Goal: Task Accomplishment & Management: Manage account settings

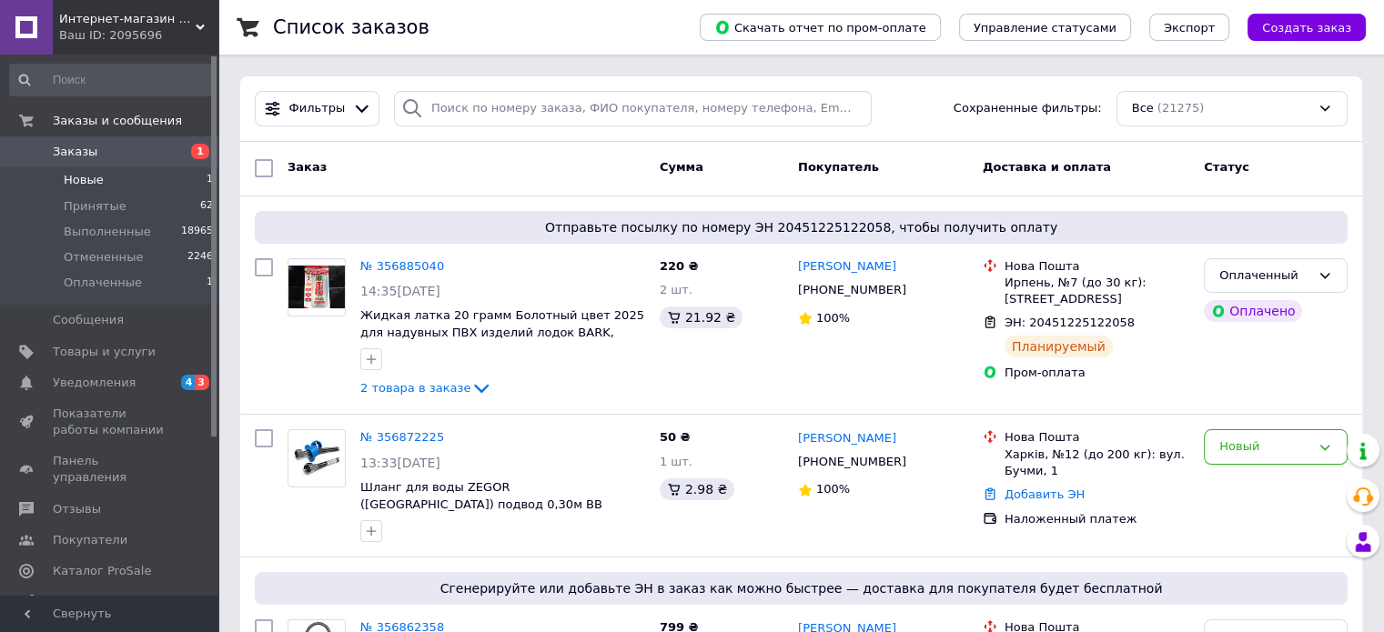
click at [79, 174] on span "Новые" at bounding box center [84, 180] width 40 height 16
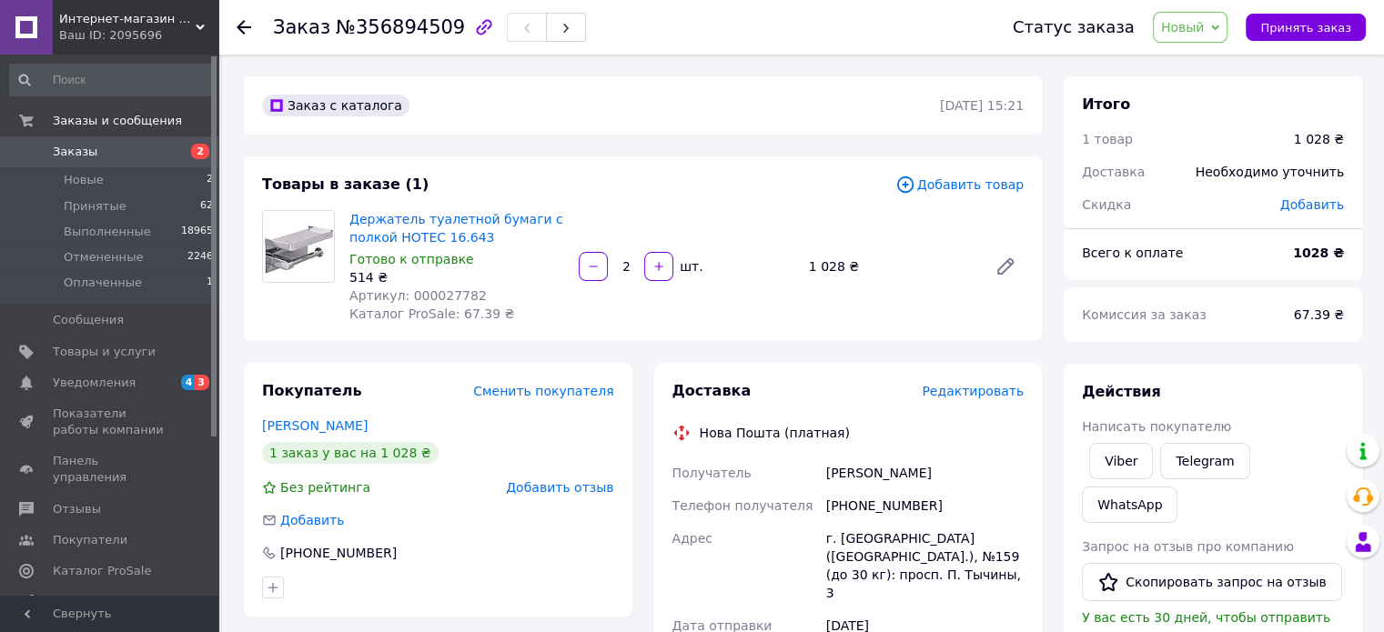
click at [422, 295] on span "Артикул: 000027782" at bounding box center [417, 295] width 137 height 15
copy span "000027782"
click at [1299, 28] on span "Принять заказ" at bounding box center [1305, 28] width 91 height 14
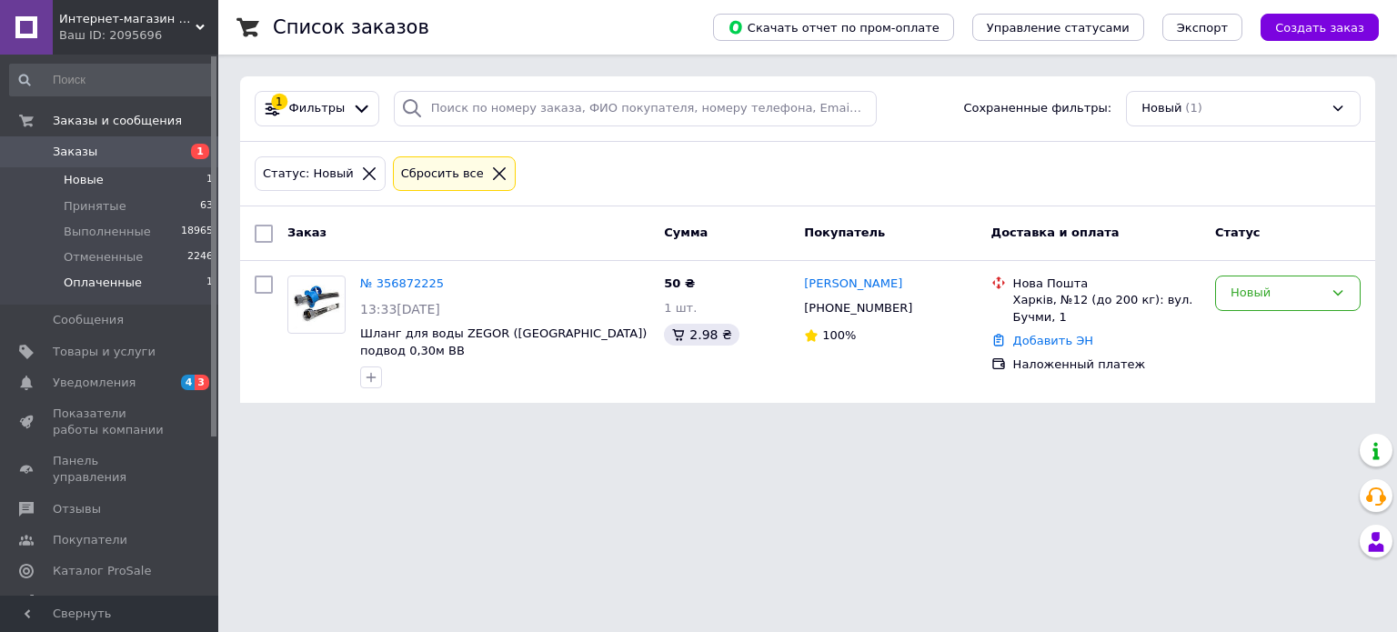
click at [98, 288] on span "Оплаченные" at bounding box center [103, 283] width 78 height 16
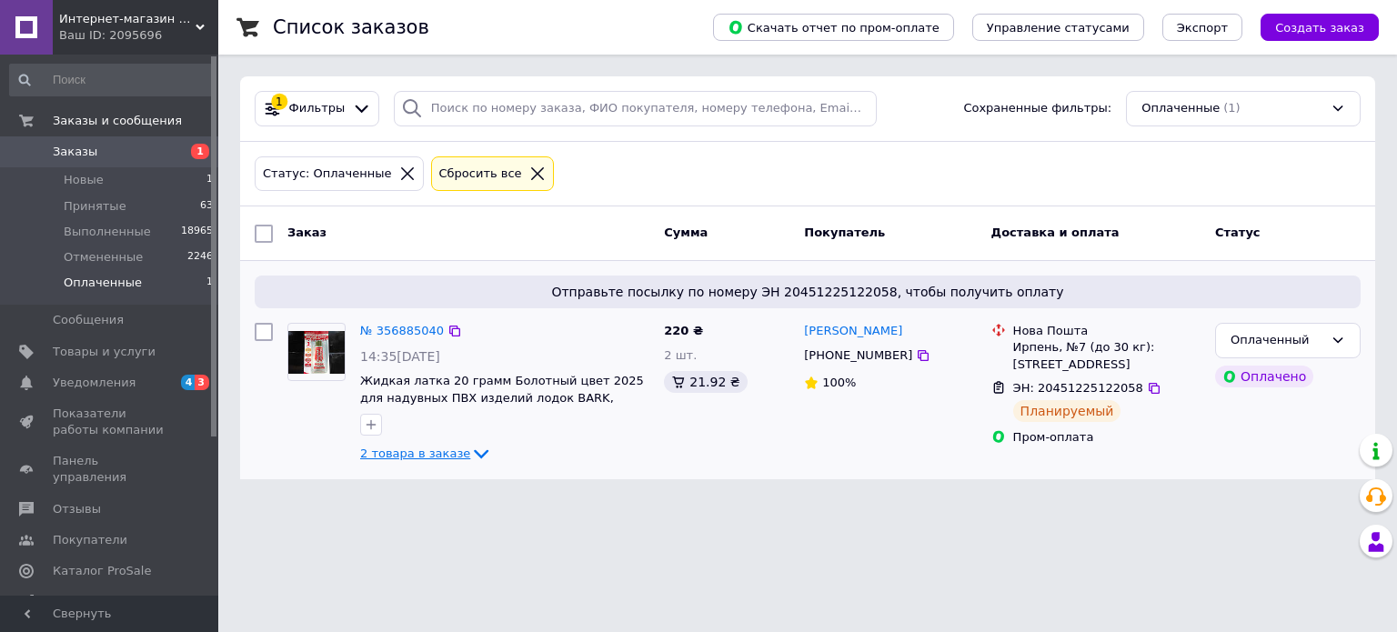
click at [423, 447] on span "2 товара в заказе" at bounding box center [415, 454] width 110 height 14
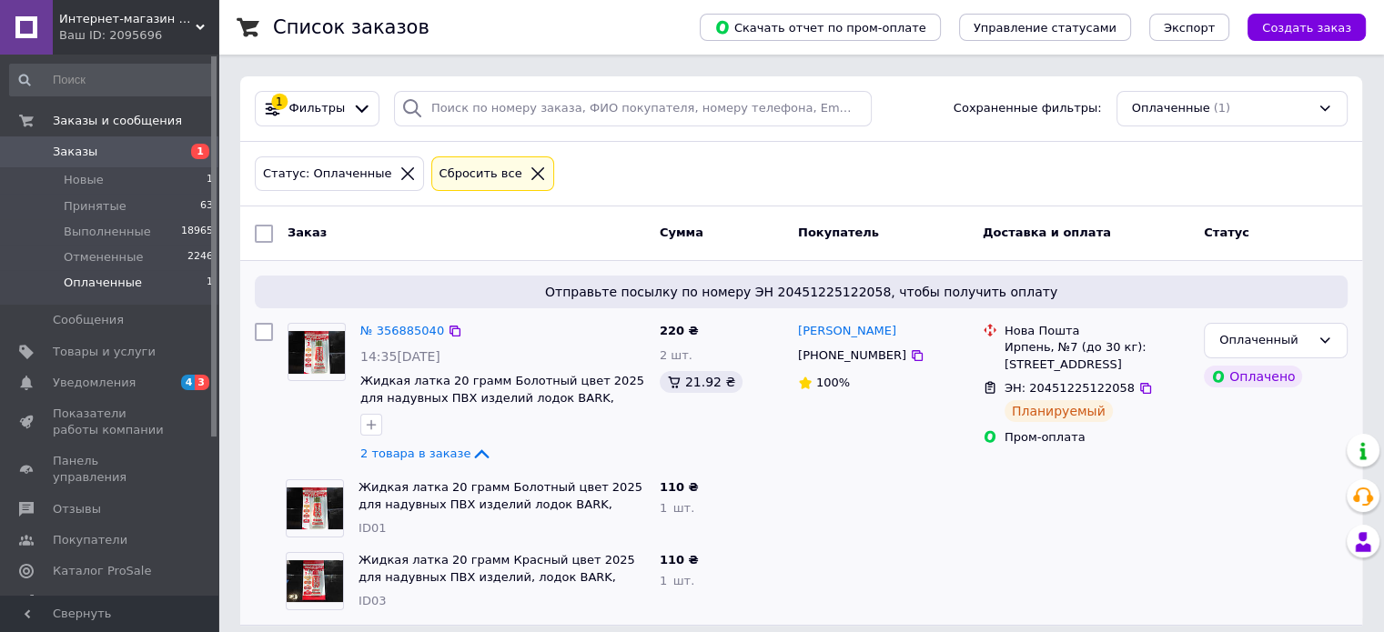
scroll to position [14, 0]
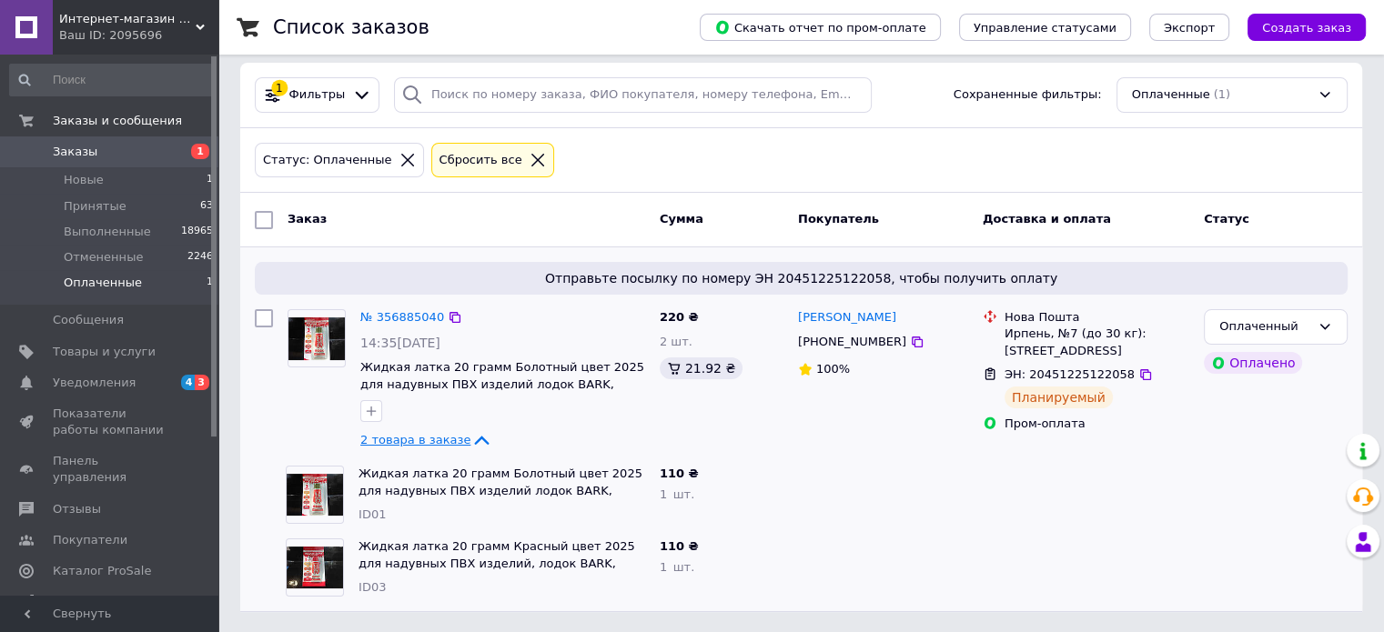
click at [434, 433] on span "2 товара в заказе" at bounding box center [415, 440] width 110 height 14
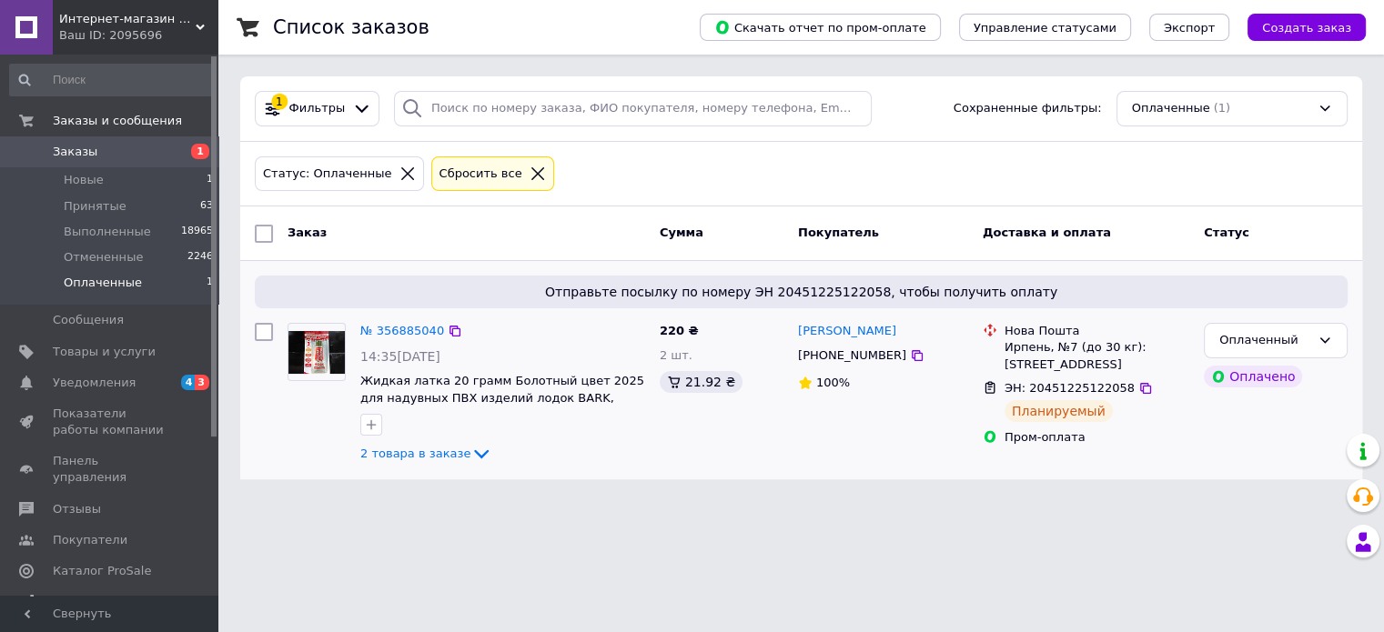
scroll to position [0, 0]
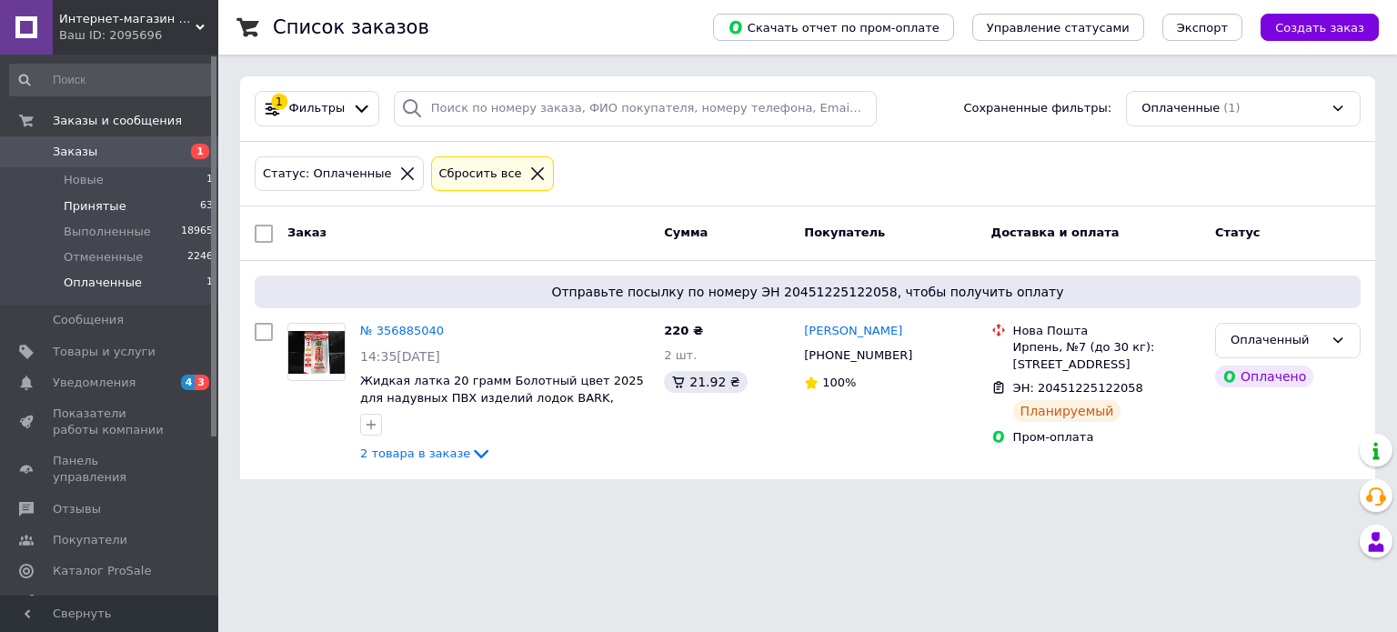
click at [80, 203] on span "Принятые" at bounding box center [95, 206] width 63 height 16
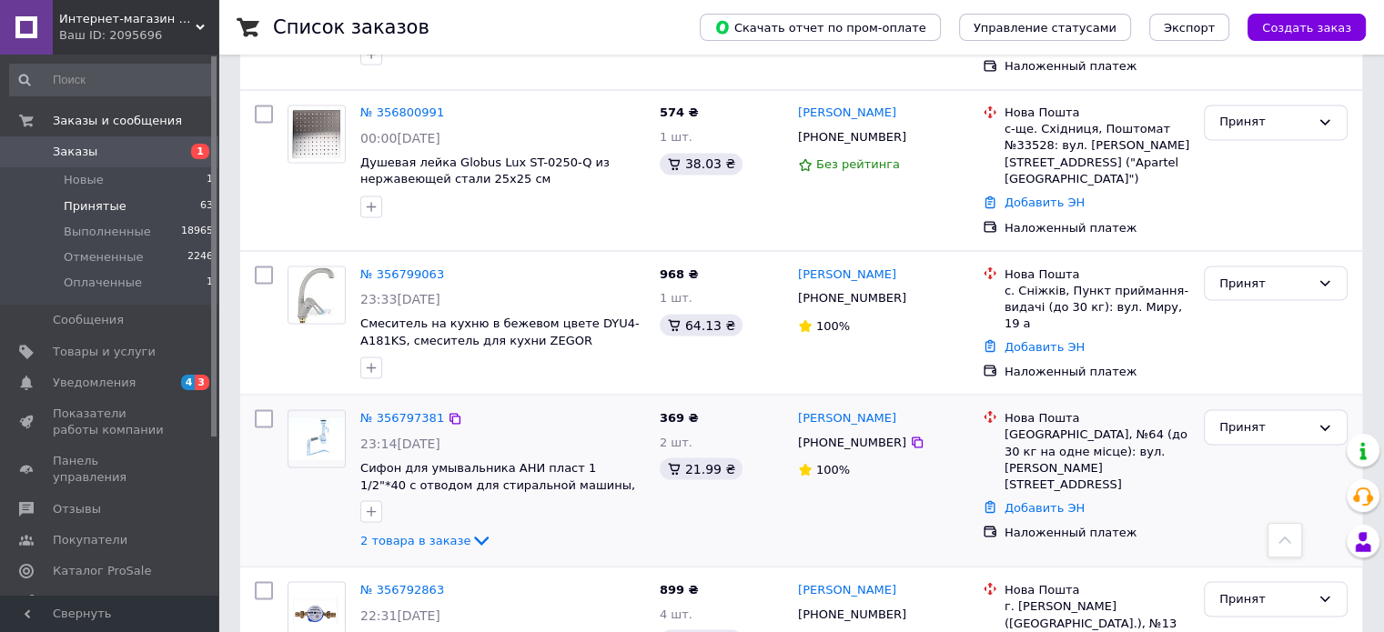
scroll to position [3275, 0]
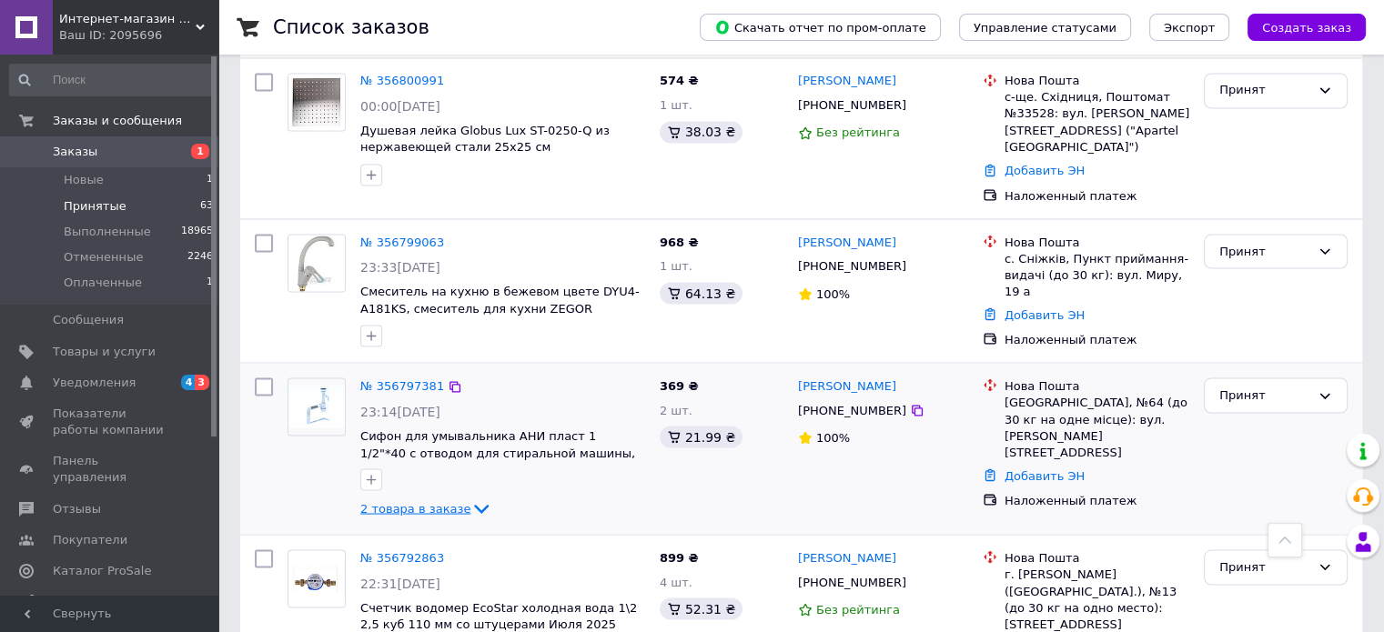
click at [414, 501] on span "2 товара в заказе" at bounding box center [415, 508] width 110 height 14
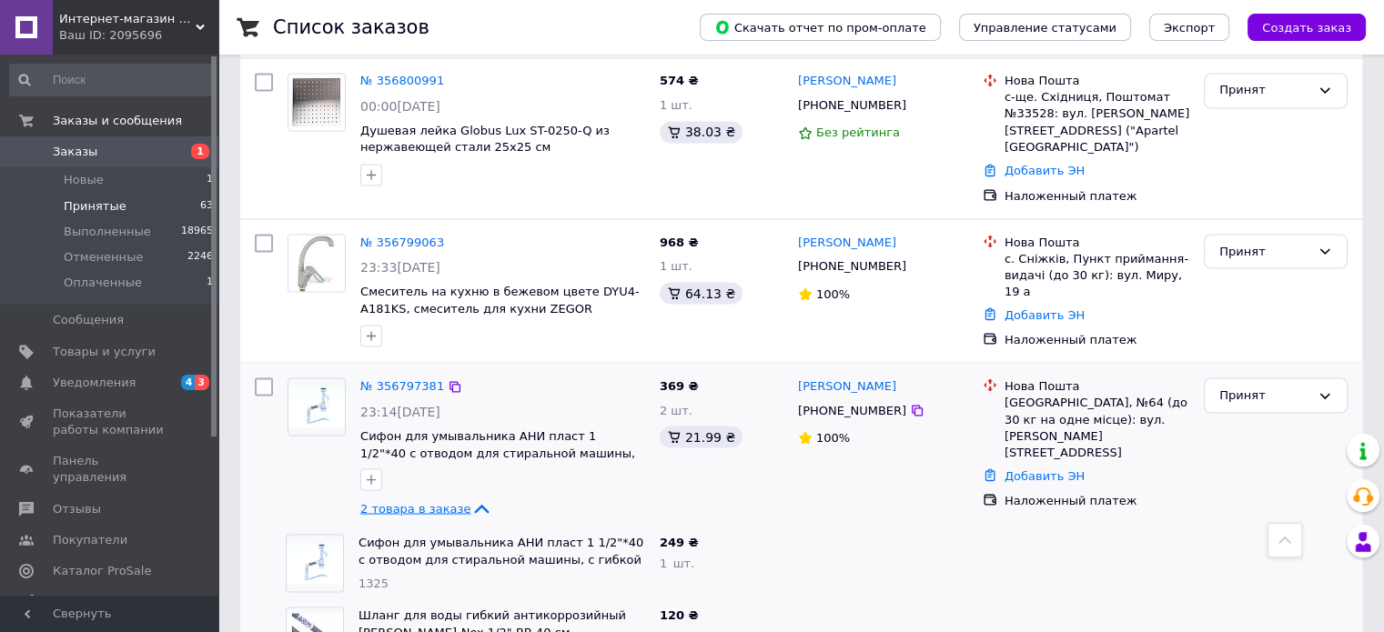
click at [425, 501] on span "2 товара в заказе" at bounding box center [415, 508] width 110 height 14
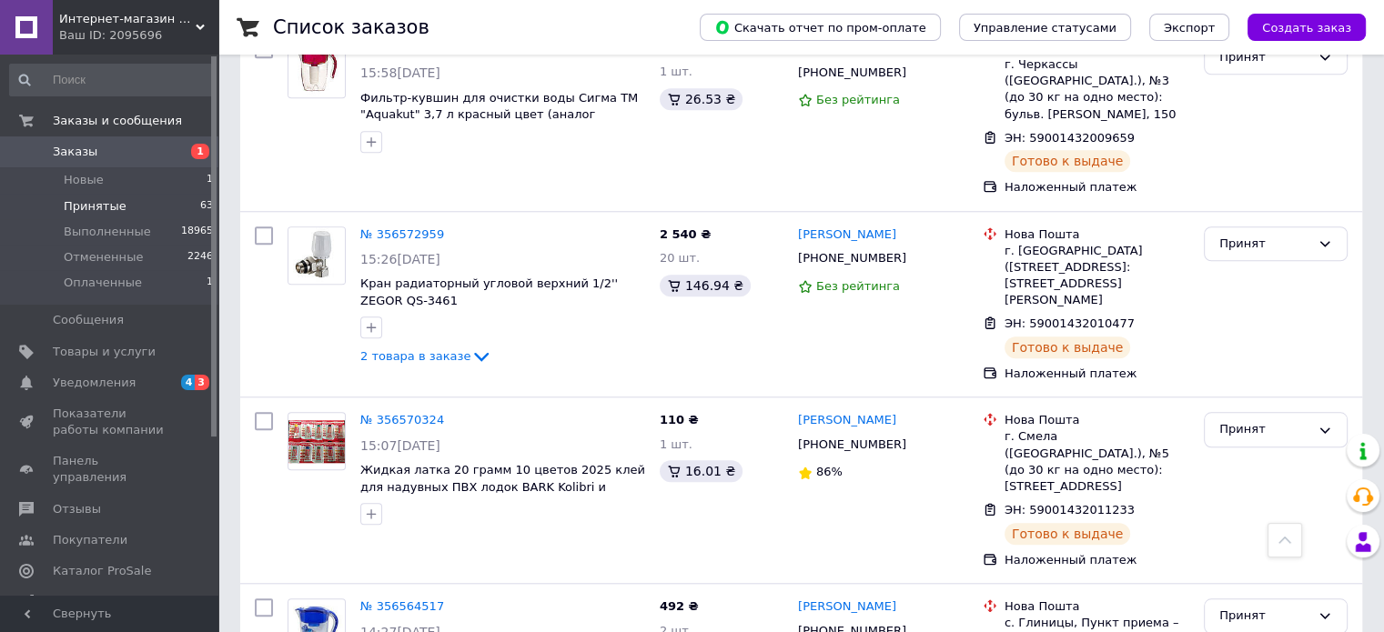
scroll to position [8460, 0]
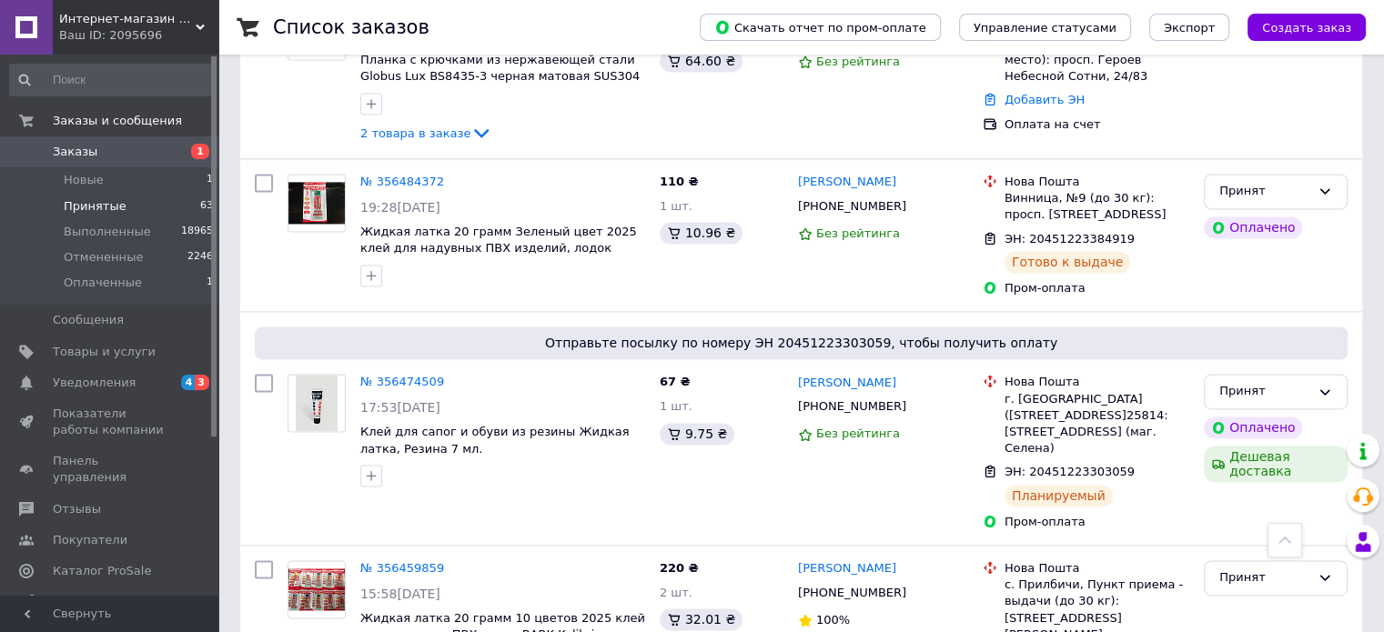
scroll to position [9461, 0]
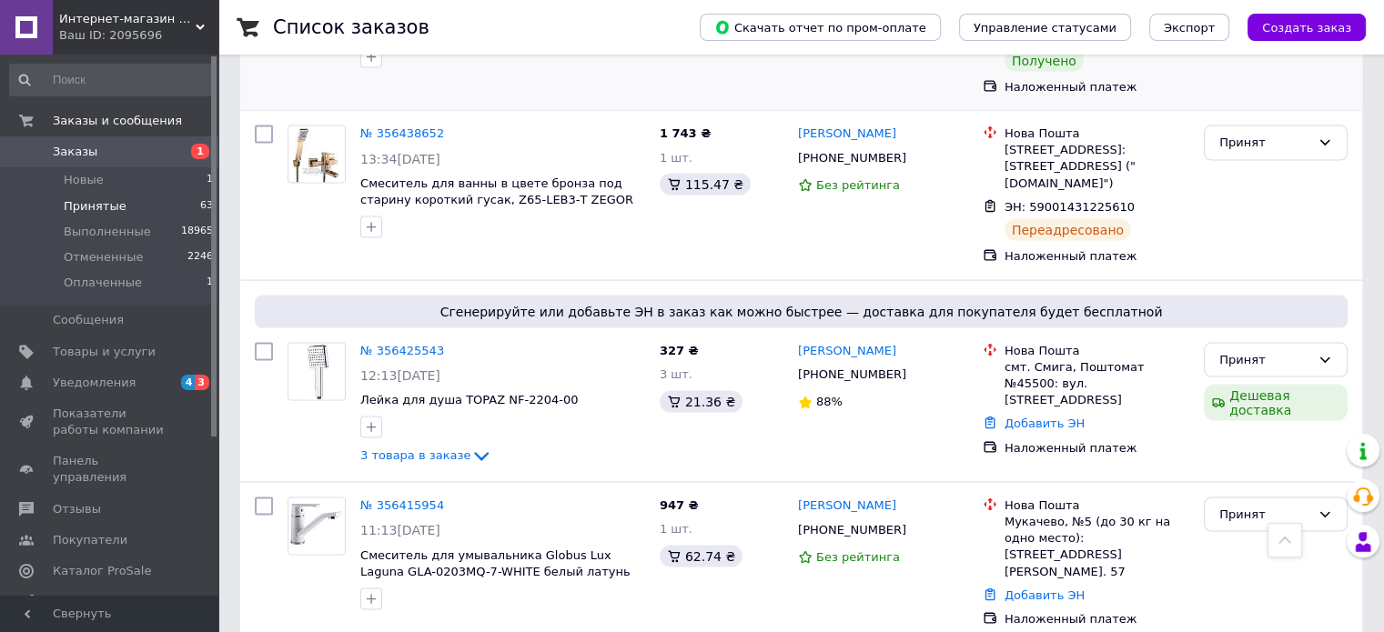
scroll to position [10476, 0]
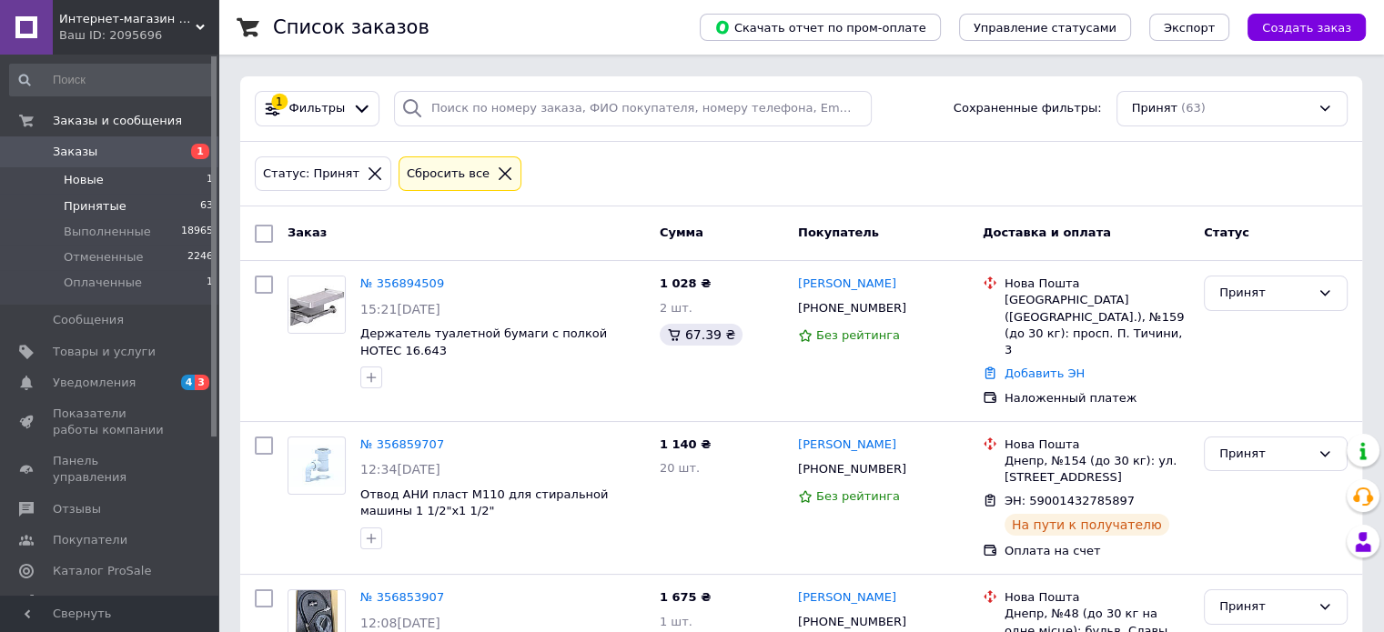
click at [84, 180] on span "Новые" at bounding box center [84, 180] width 40 height 16
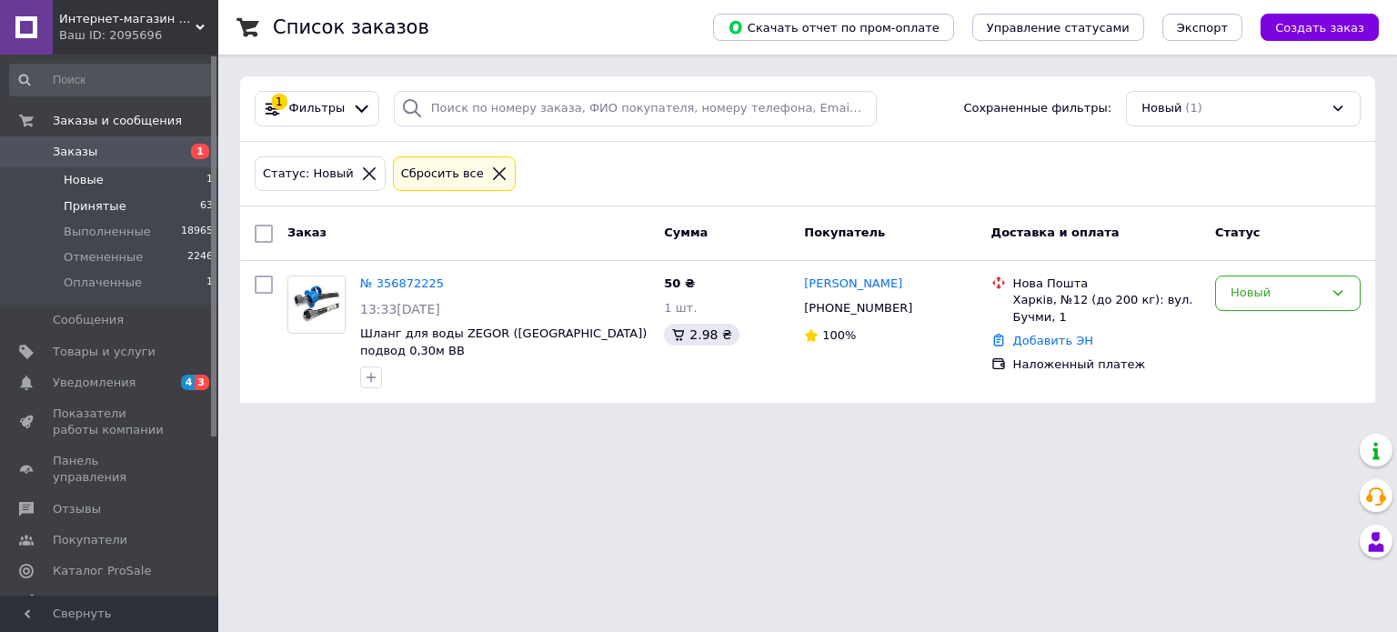
click at [93, 210] on span "Принятые" at bounding box center [95, 206] width 63 height 16
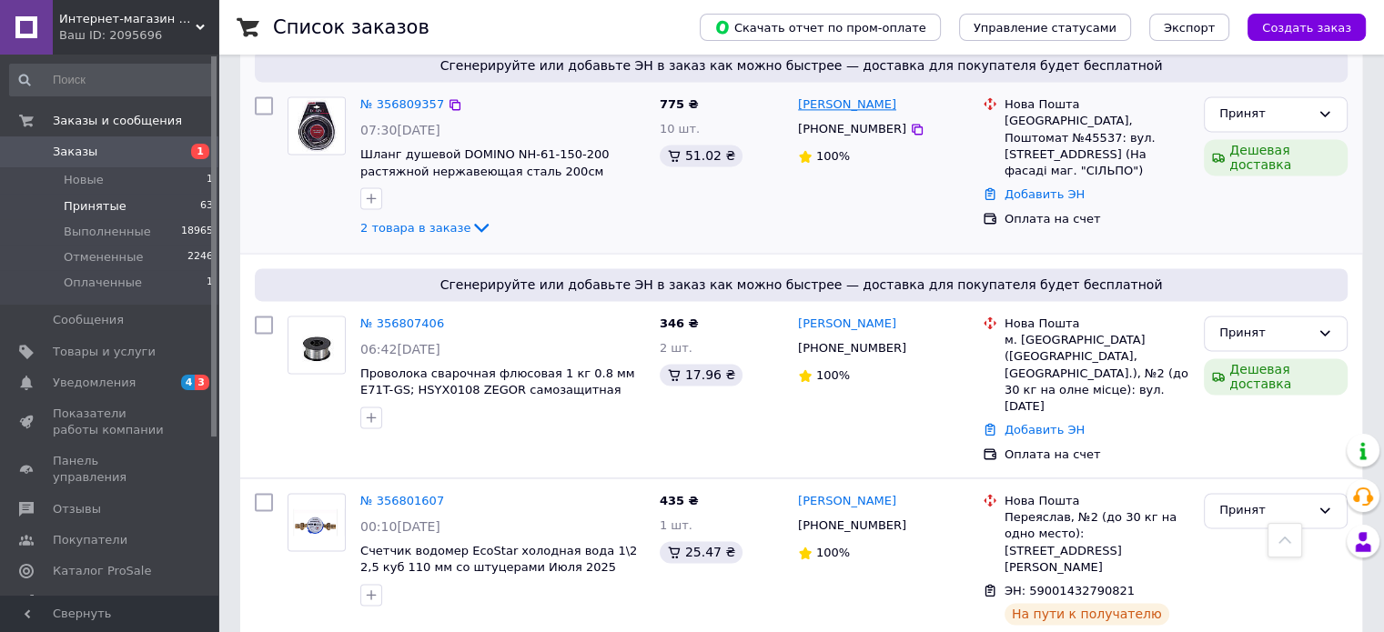
scroll to position [2547, 0]
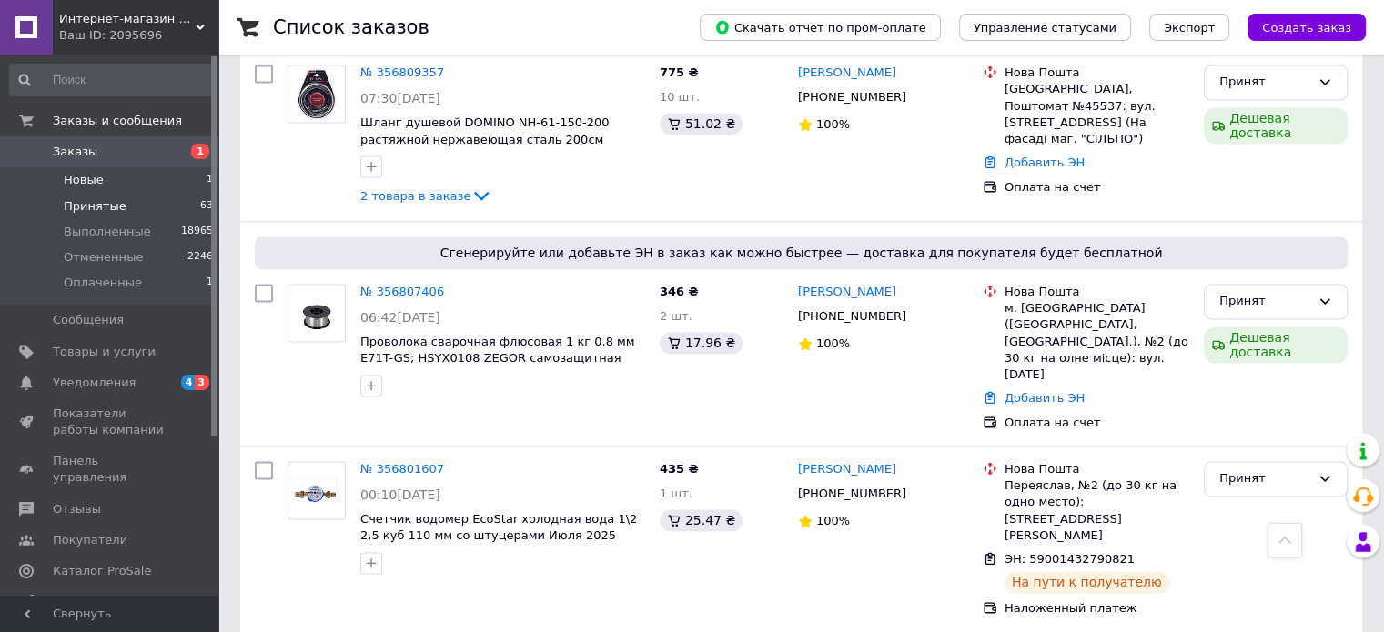
click at [84, 174] on span "Новые" at bounding box center [84, 180] width 40 height 16
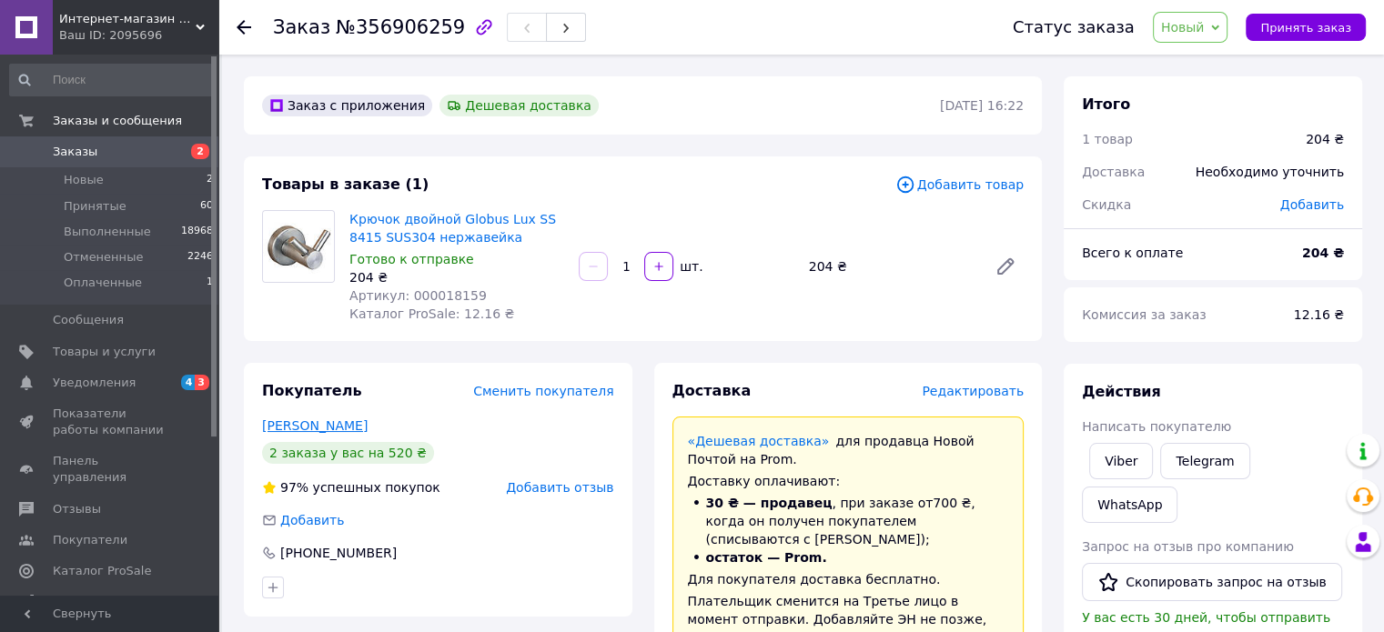
click at [337, 425] on link "Броварный Виталий" at bounding box center [315, 425] width 106 height 15
click at [413, 297] on span "Артикул: 000018159" at bounding box center [417, 295] width 137 height 15
copy span "000018159"
click at [1302, 27] on span "Принять заказ" at bounding box center [1305, 28] width 91 height 14
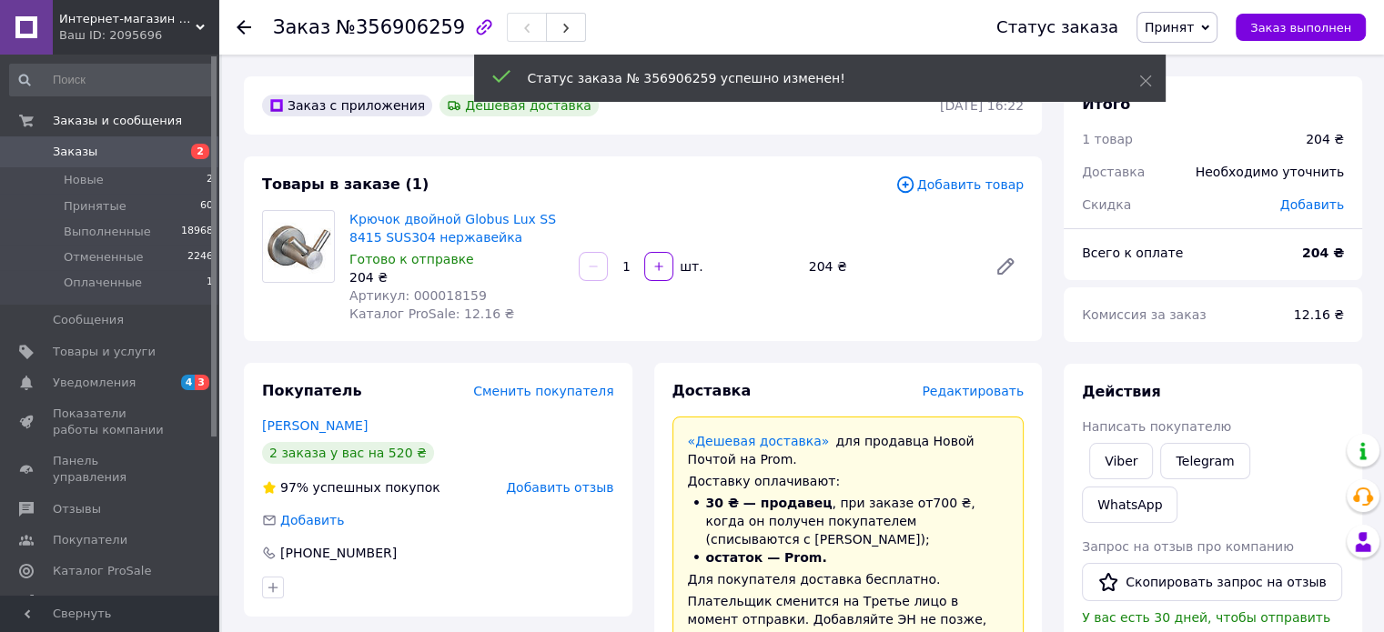
click at [1124, 428] on span "Написать покупателю" at bounding box center [1156, 426] width 149 height 15
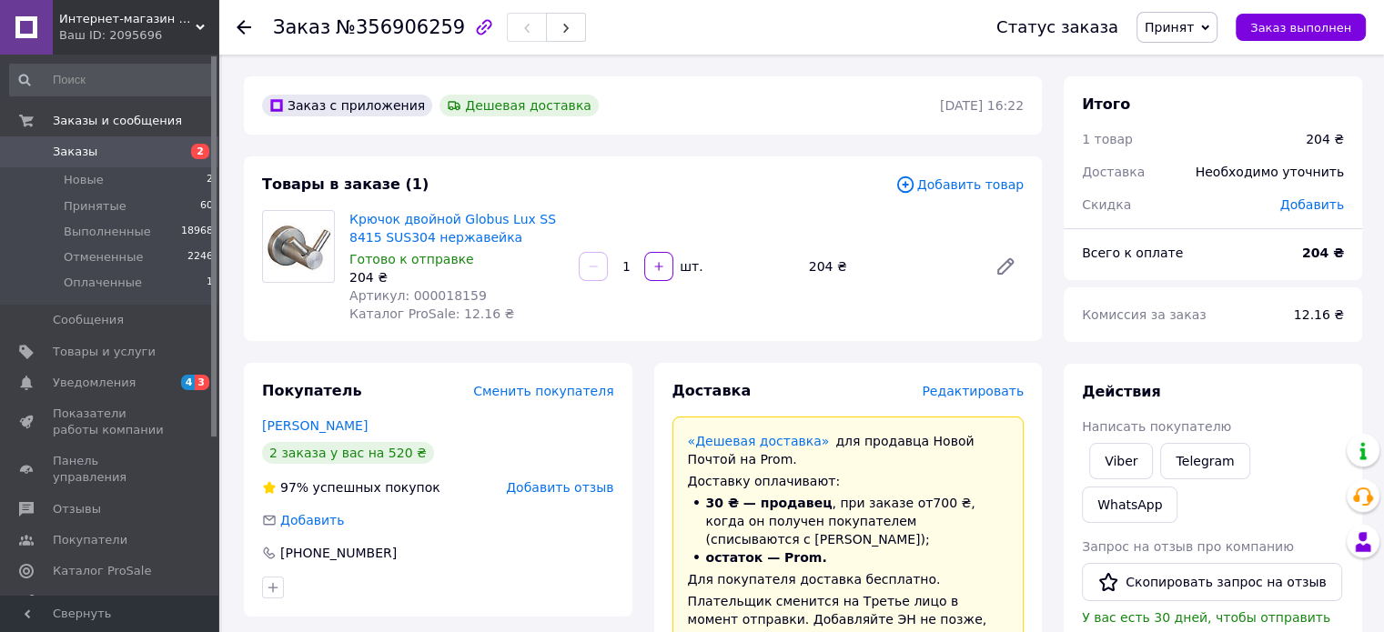
click at [436, 298] on span "Артикул: 000018159" at bounding box center [417, 295] width 137 height 15
copy span "000018159"
drag, startPoint x: 488, startPoint y: 237, endPoint x: 352, endPoint y: 206, distance: 138.8
click at [352, 206] on div "Крючок двойной Globus Lux SS 8415 SUS304 нержавейка Готово к отправке 204 ₴ Арт…" at bounding box center [456, 266] width 229 height 120
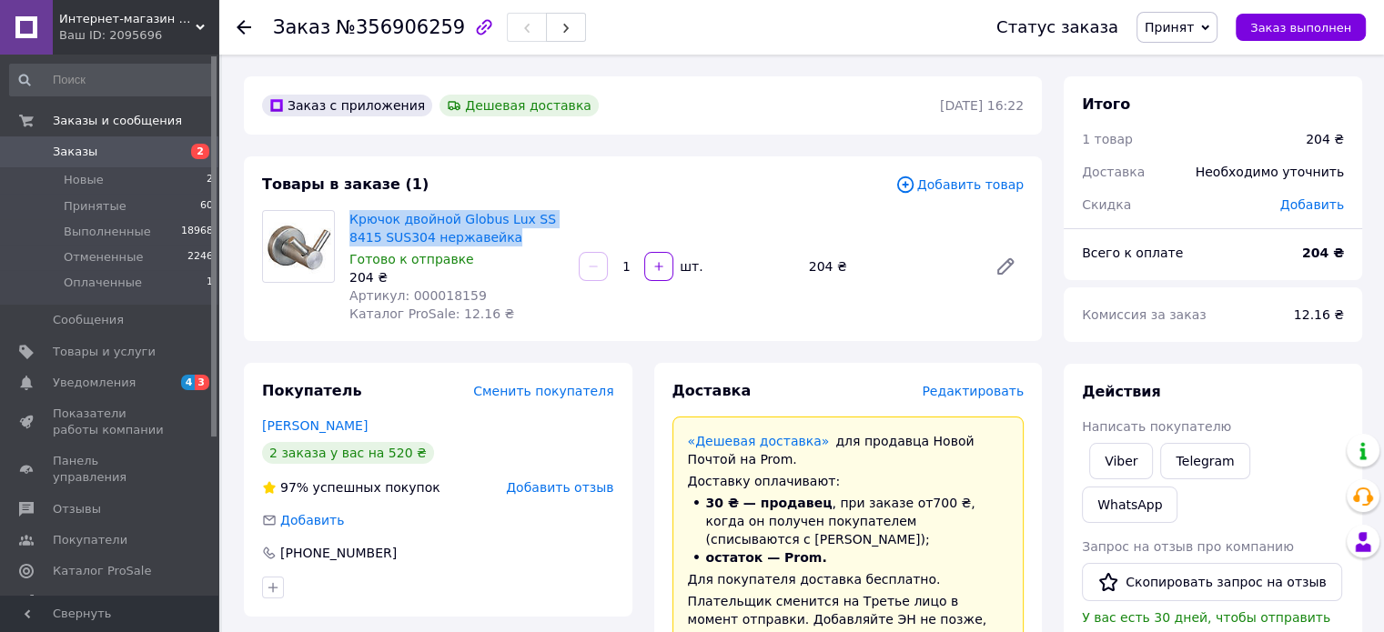
copy link "Крючок двойной Globus Lux SS 8415 SUS304 нержавейка"
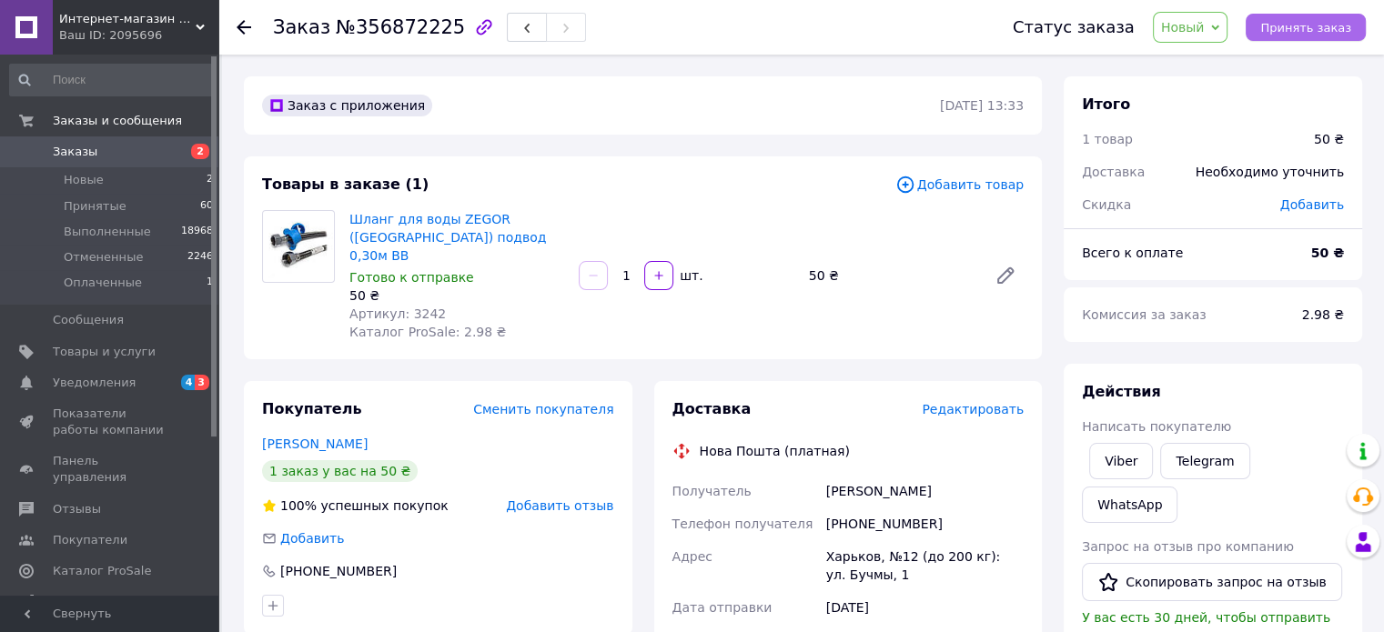
click at [1328, 25] on span "Принять заказ" at bounding box center [1305, 28] width 91 height 14
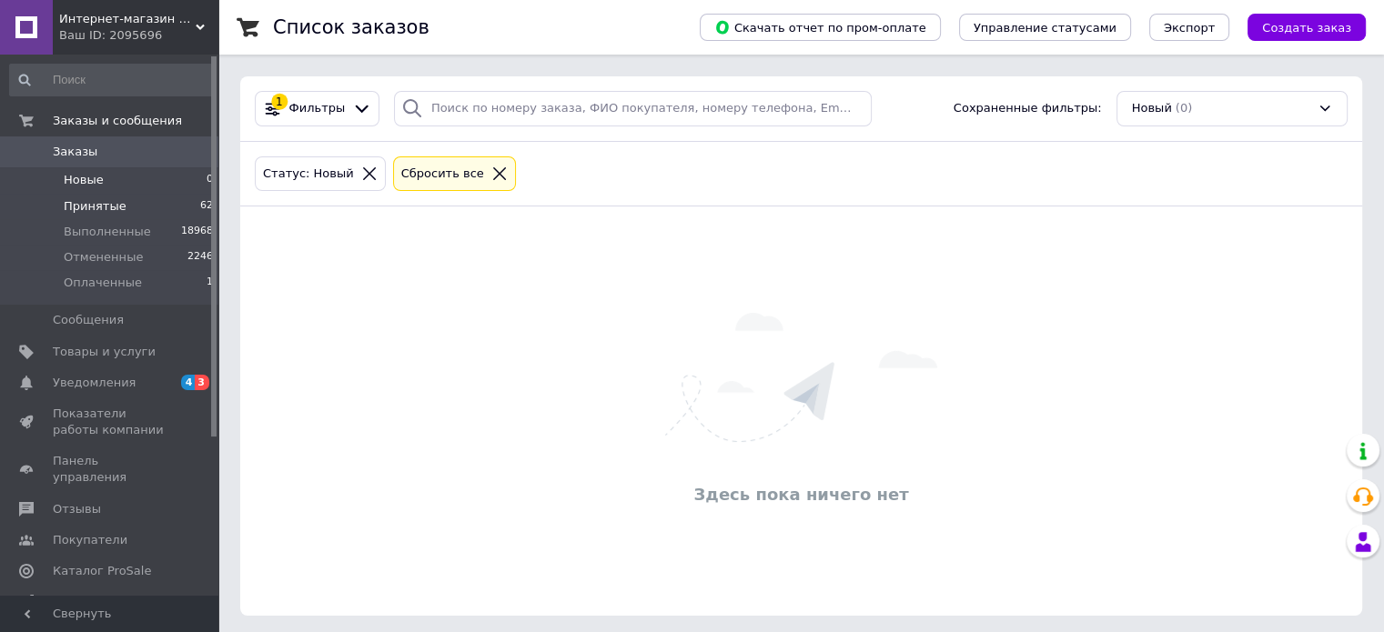
click at [81, 206] on span "Принятые" at bounding box center [95, 206] width 63 height 16
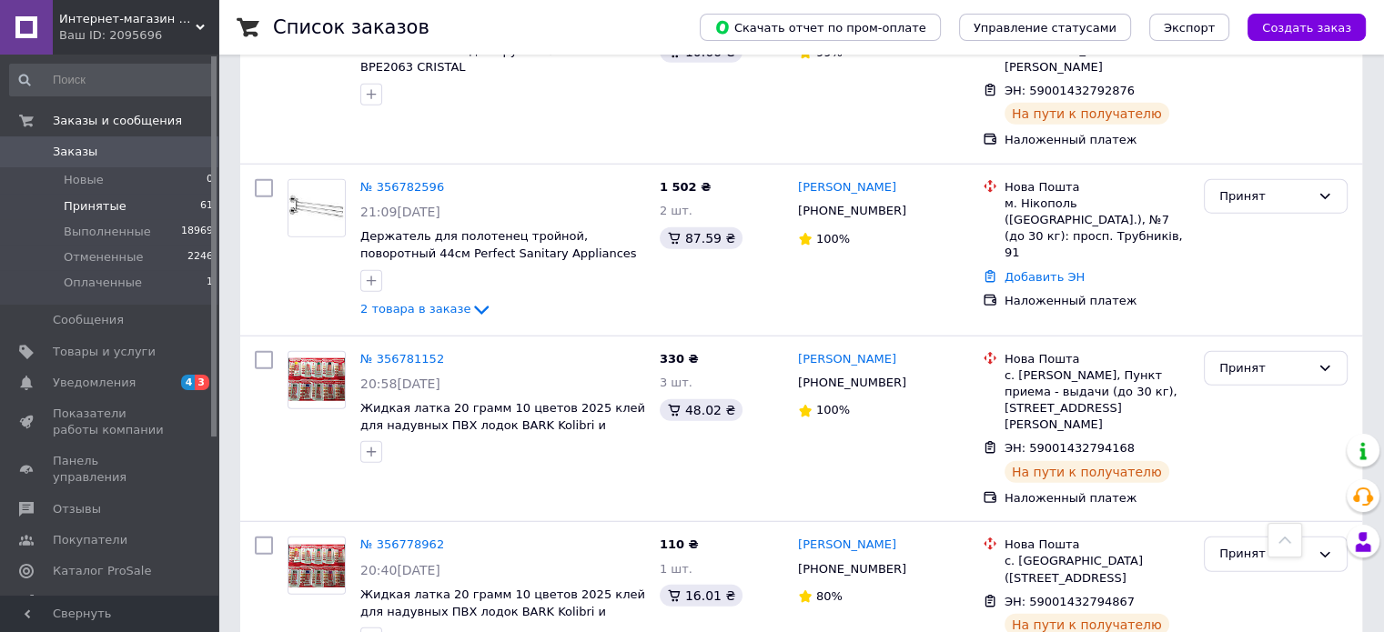
scroll to position [4639, 0]
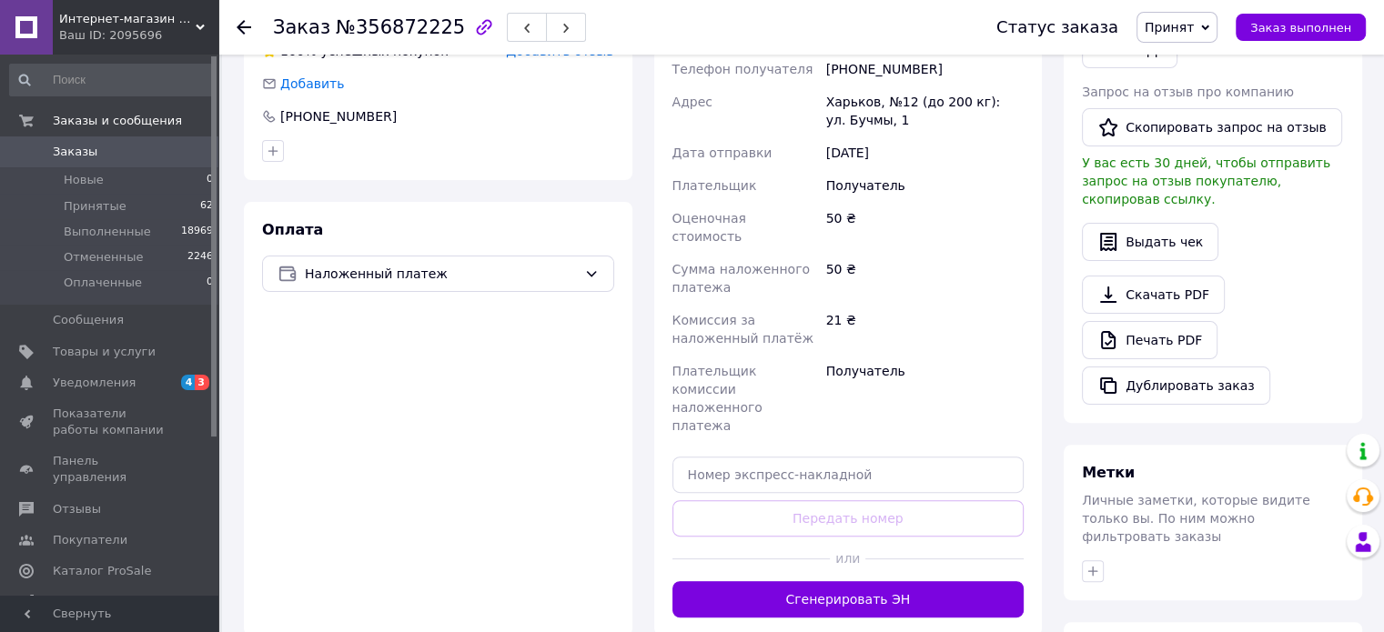
scroll to position [546, 0]
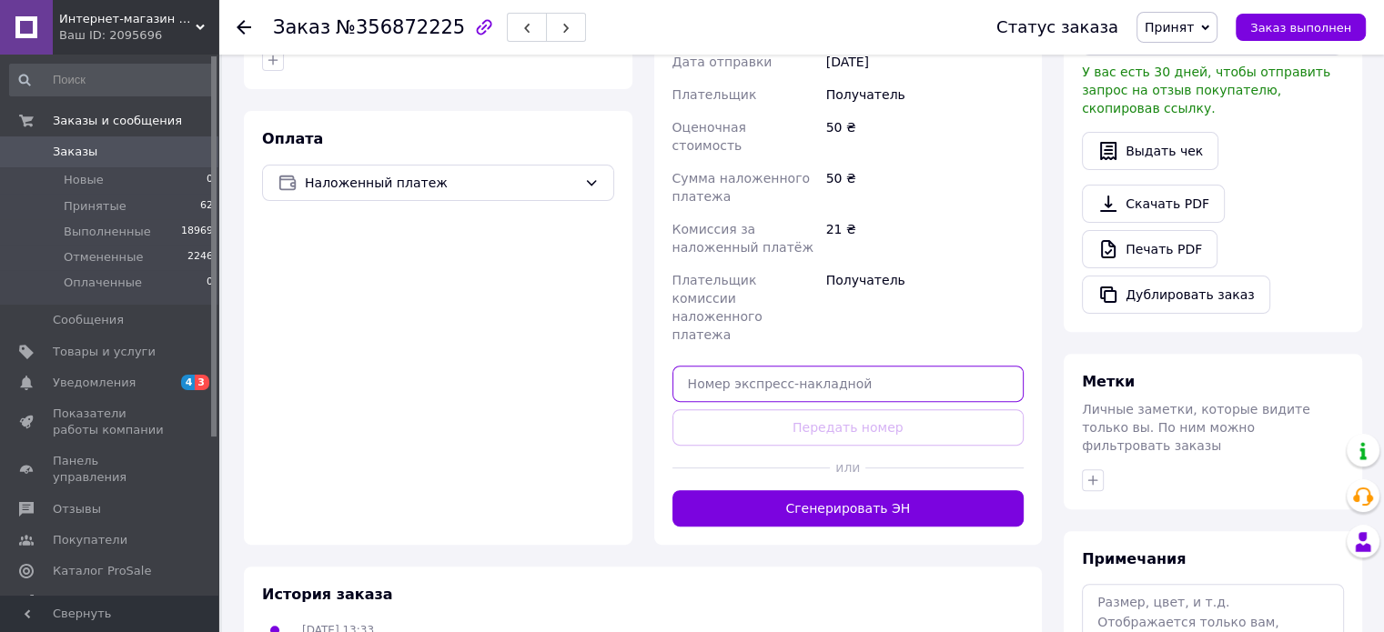
click at [819, 366] on input "text" at bounding box center [848, 384] width 352 height 36
paste input "59001432997588"
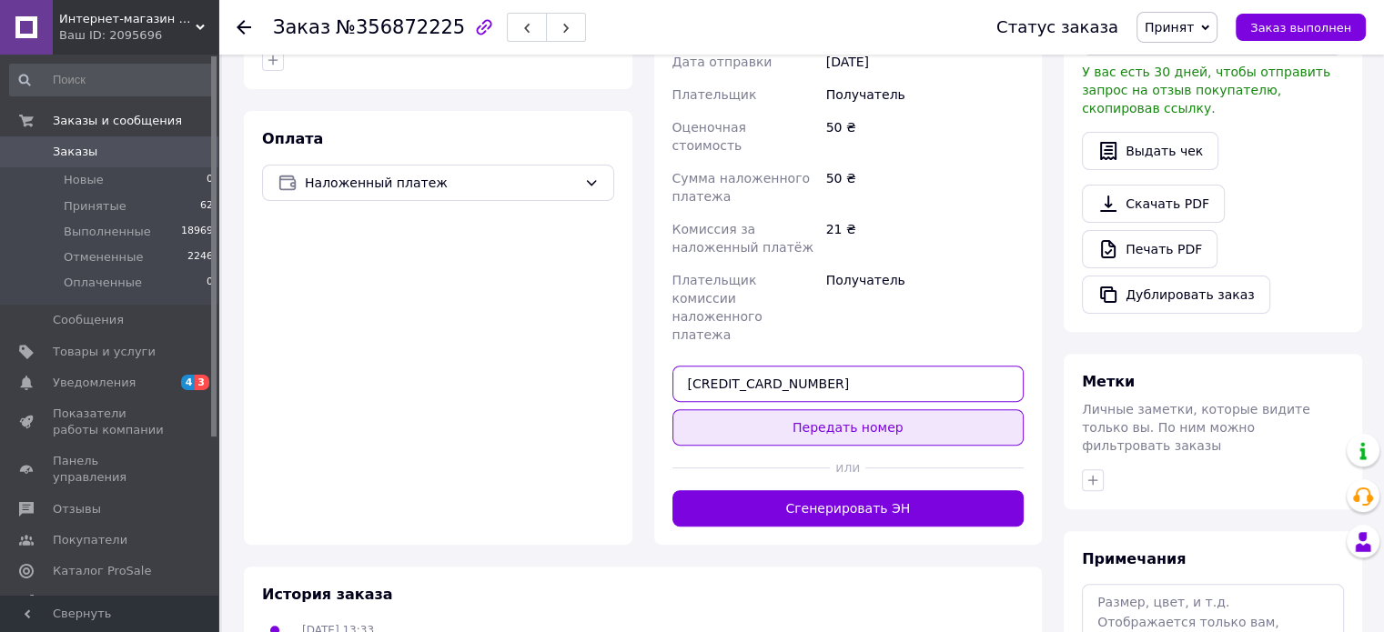
type input "59001432991915"
click at [835, 409] on button "Передать номер" at bounding box center [848, 427] width 352 height 36
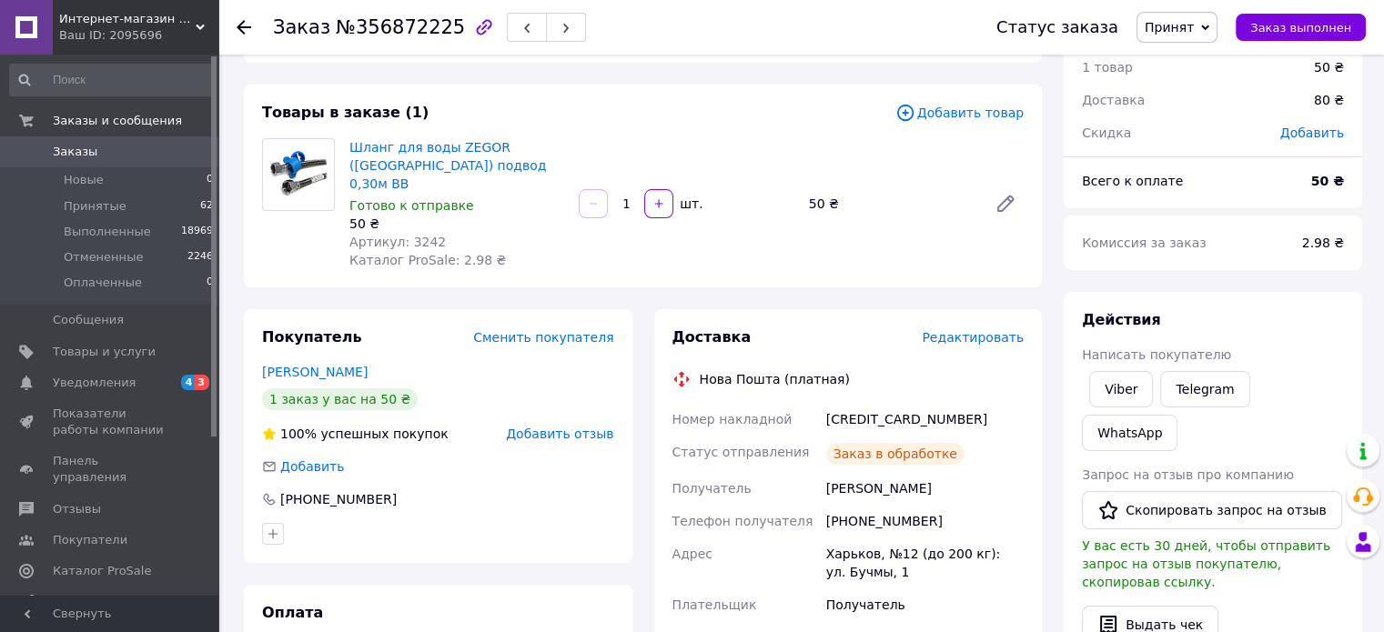
scroll to position [0, 0]
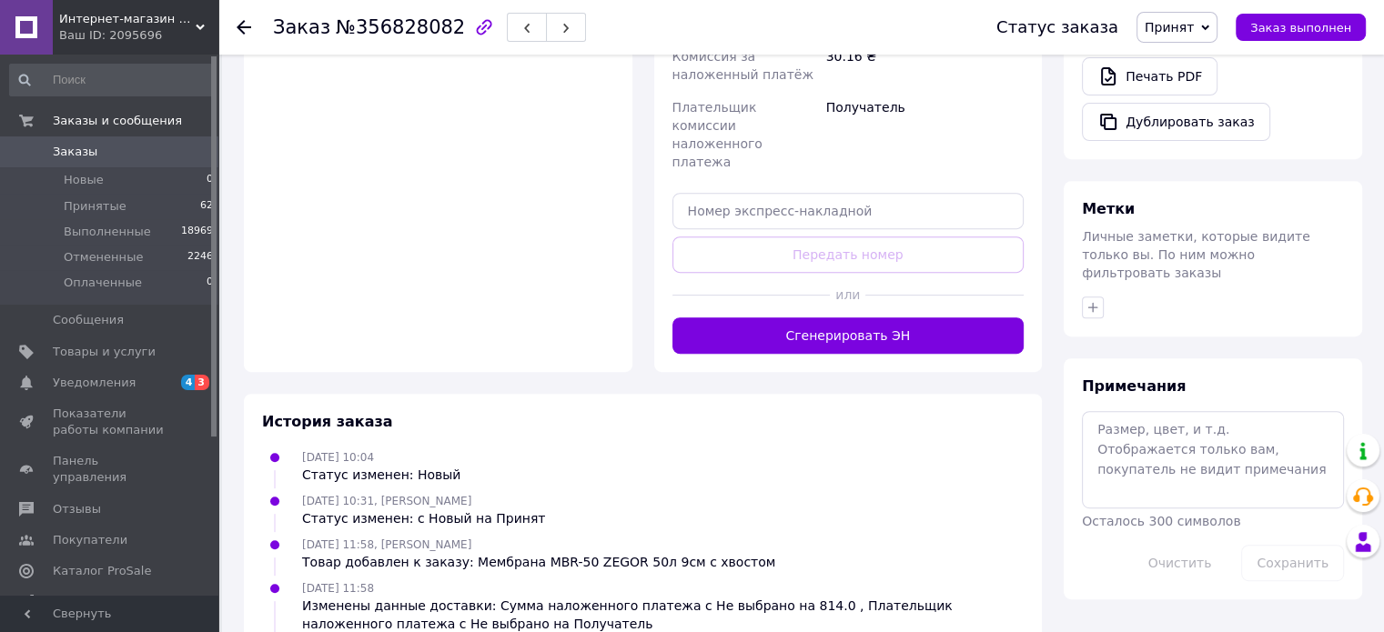
scroll to position [728, 0]
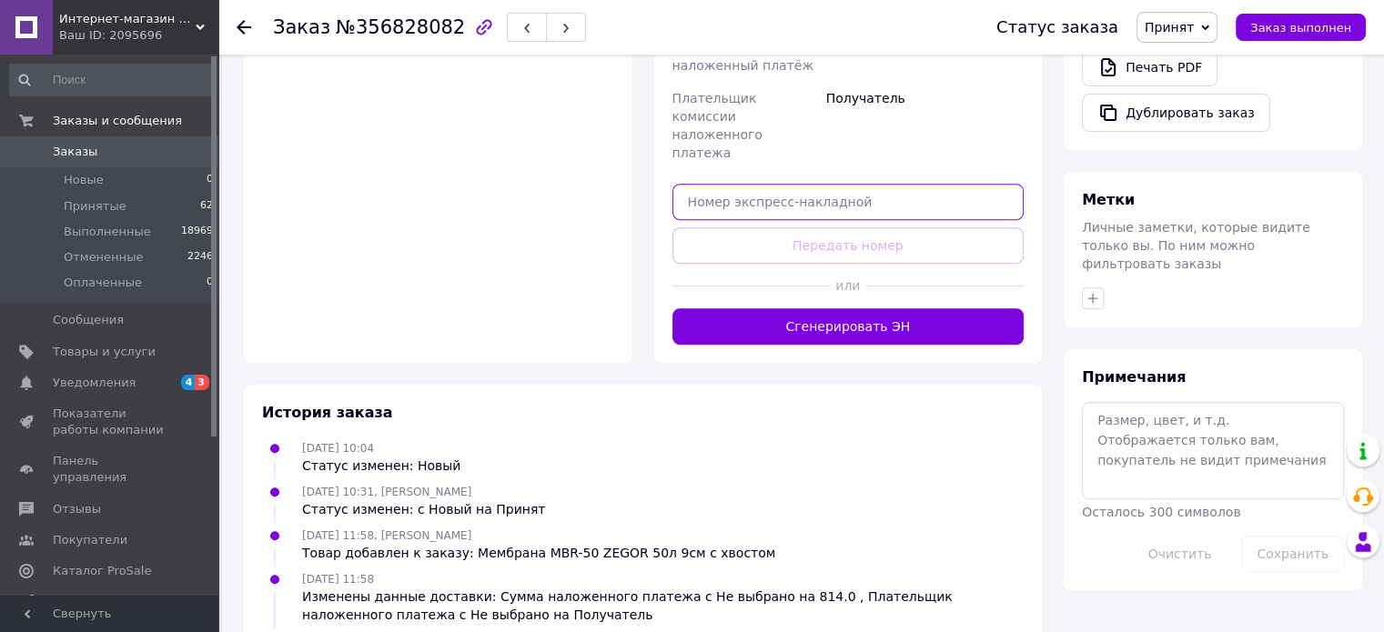
click at [841, 184] on input "text" at bounding box center [848, 202] width 352 height 36
paste input "59001432997588"
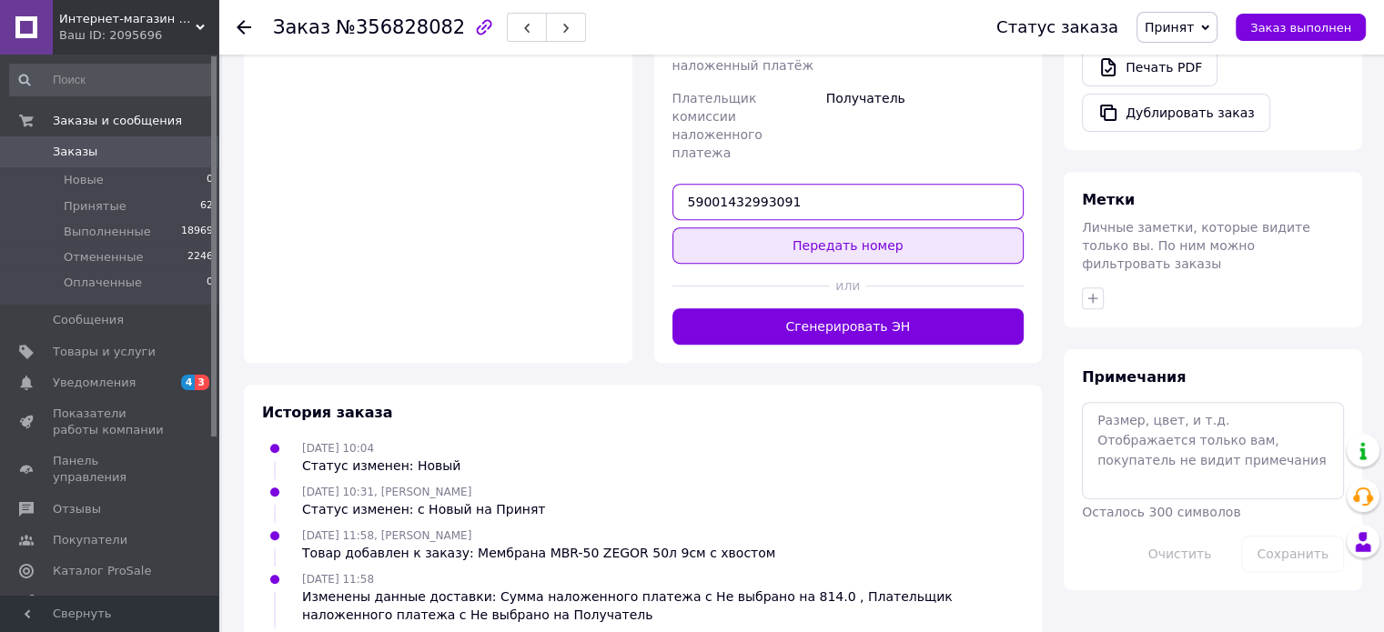
type input "59001432993091"
click at [848, 227] on button "Передать номер" at bounding box center [848, 245] width 352 height 36
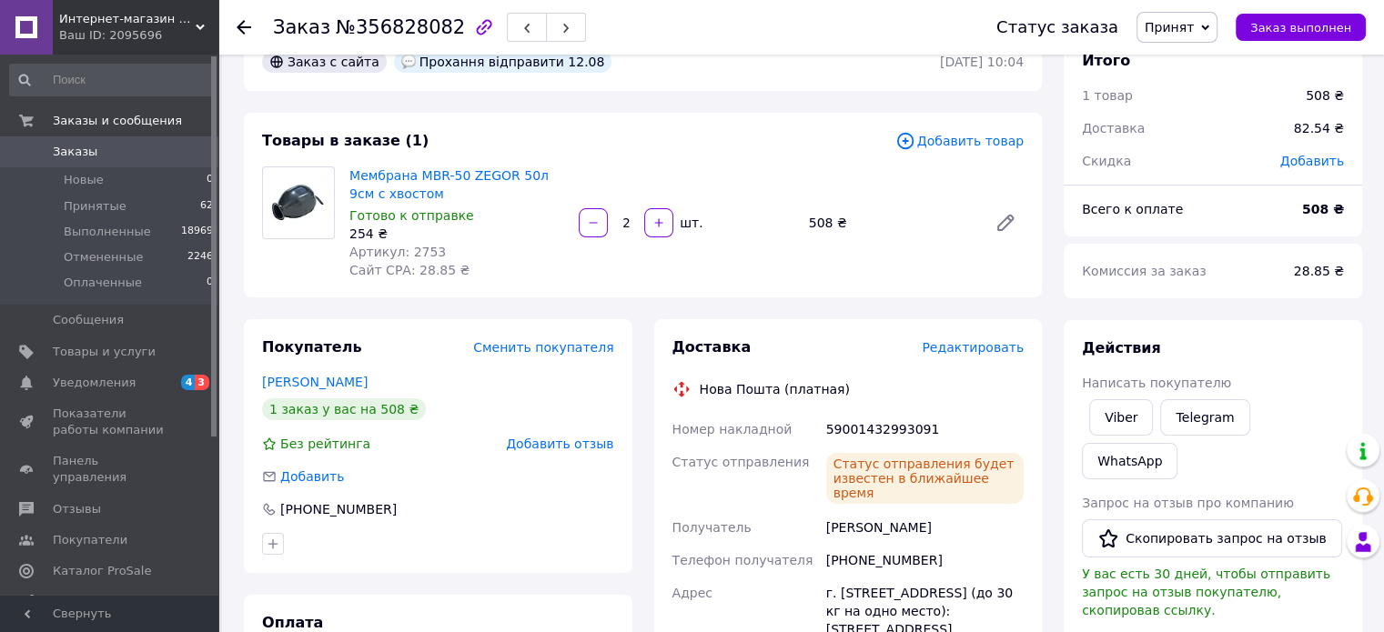
scroll to position [0, 0]
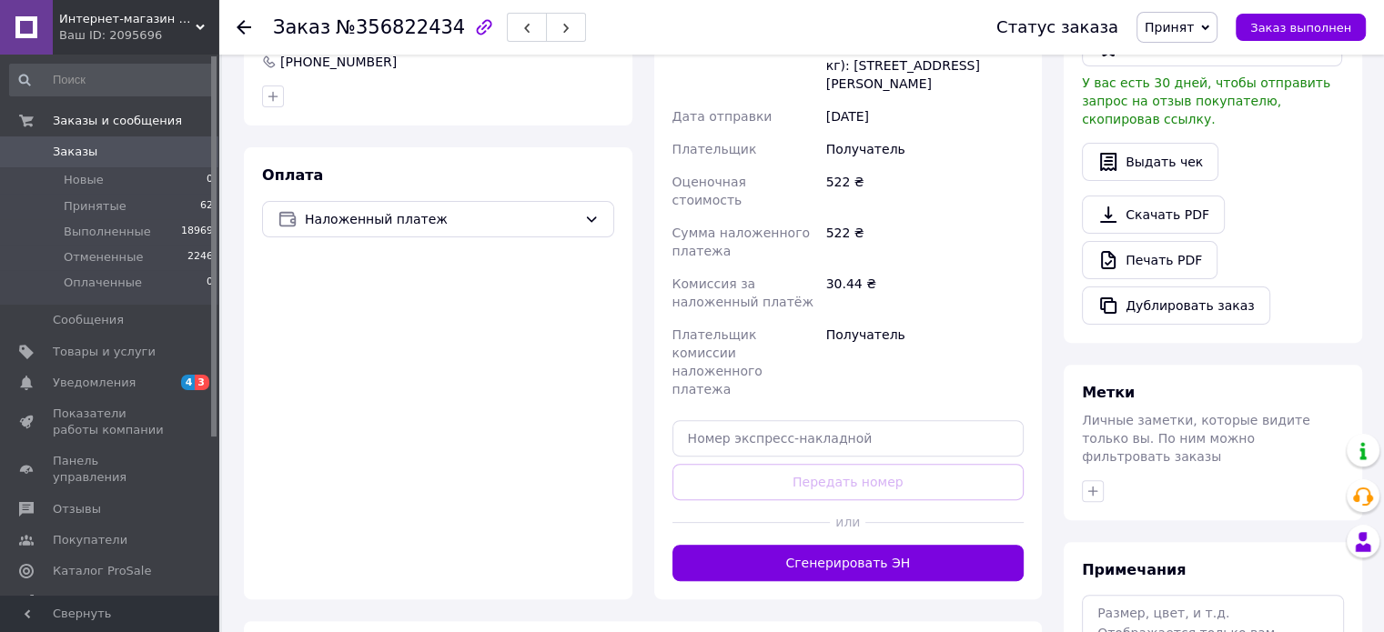
scroll to position [546, 0]
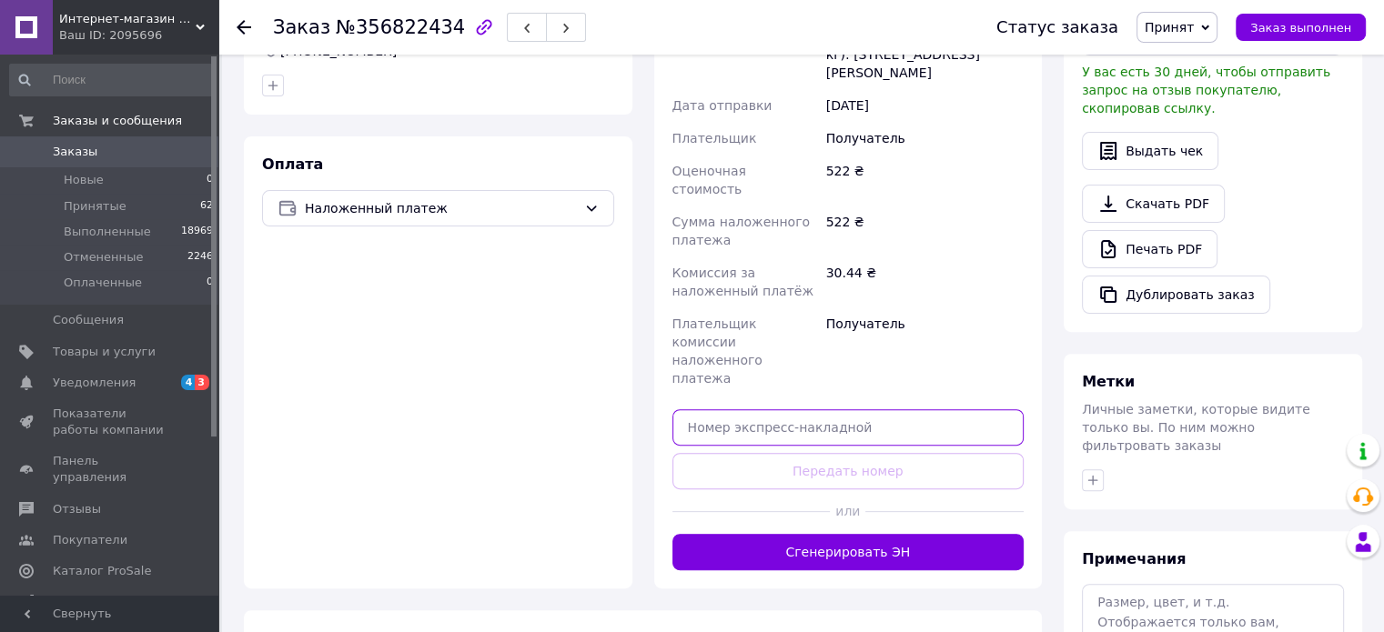
click at [829, 409] on input "text" at bounding box center [848, 427] width 352 height 36
paste input "59001432997588"
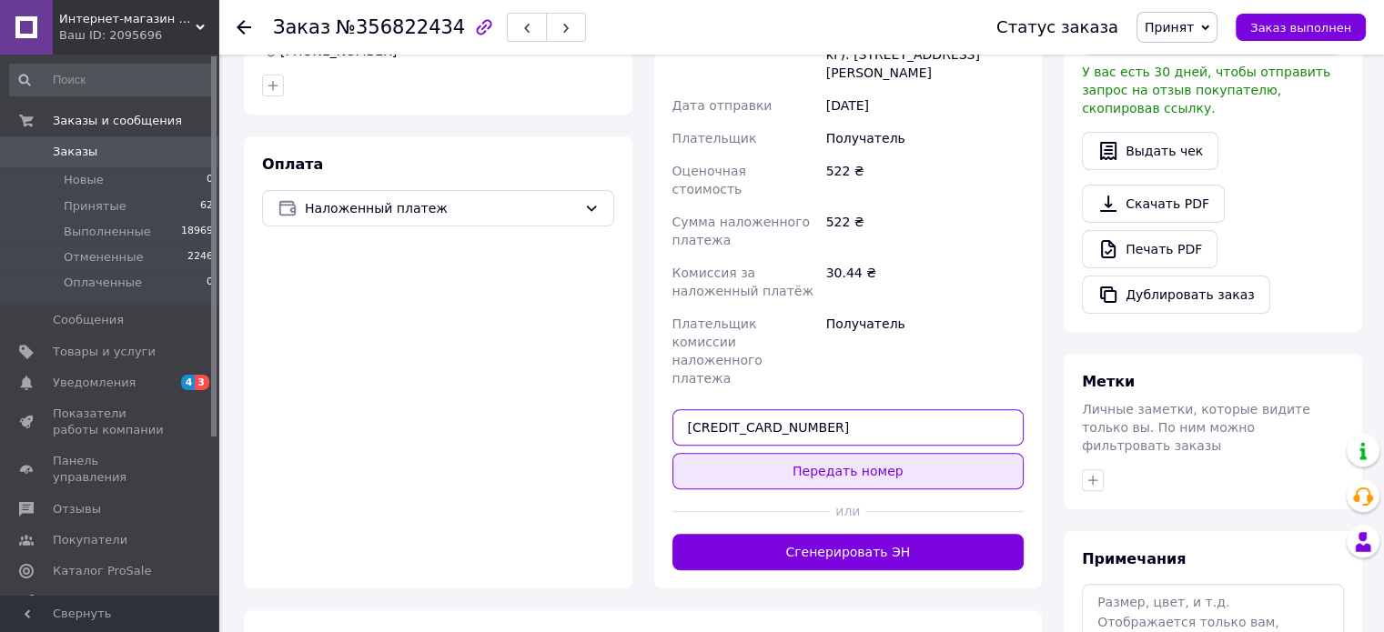
type input "[CREDIT_CARD_NUMBER]"
click at [851, 453] on button "Передать номер" at bounding box center [848, 471] width 352 height 36
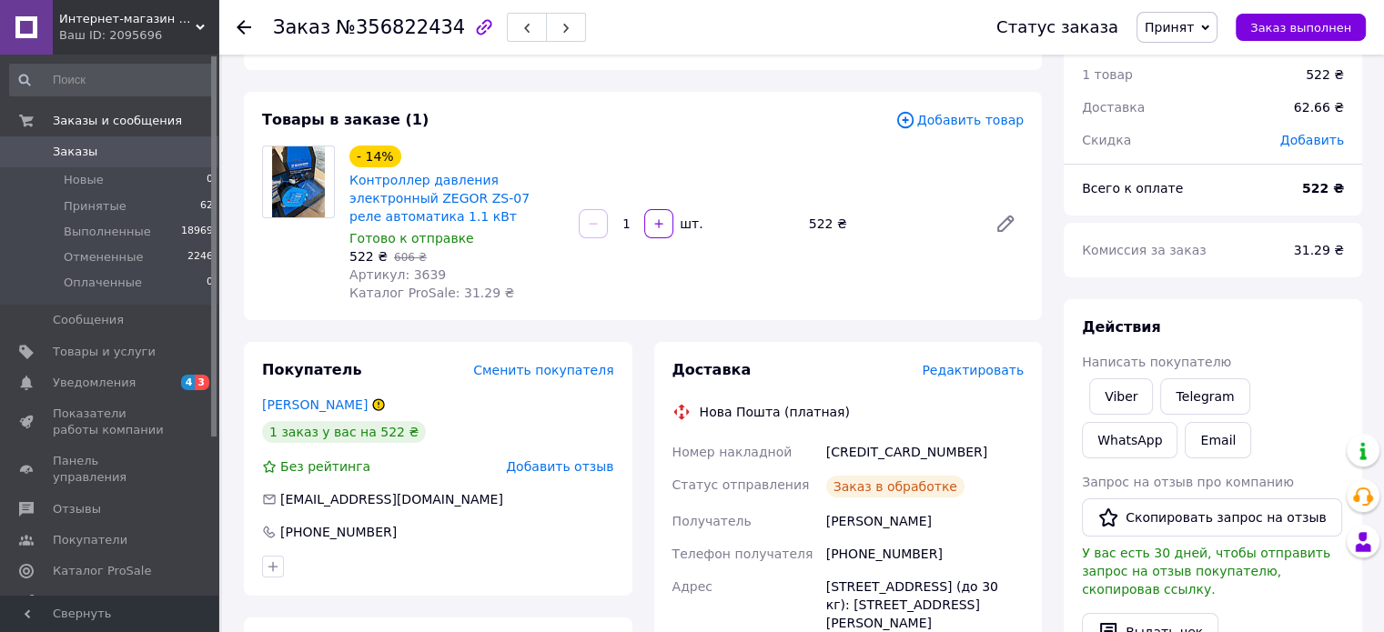
scroll to position [0, 0]
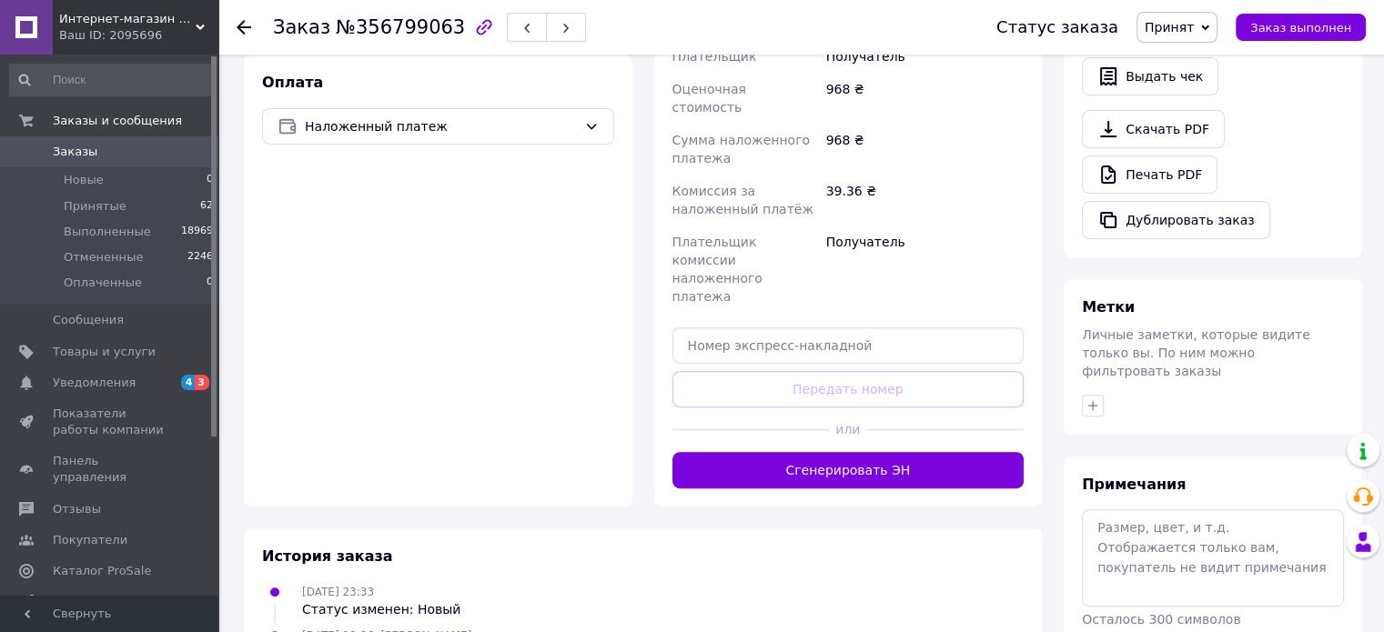
scroll to position [625, 0]
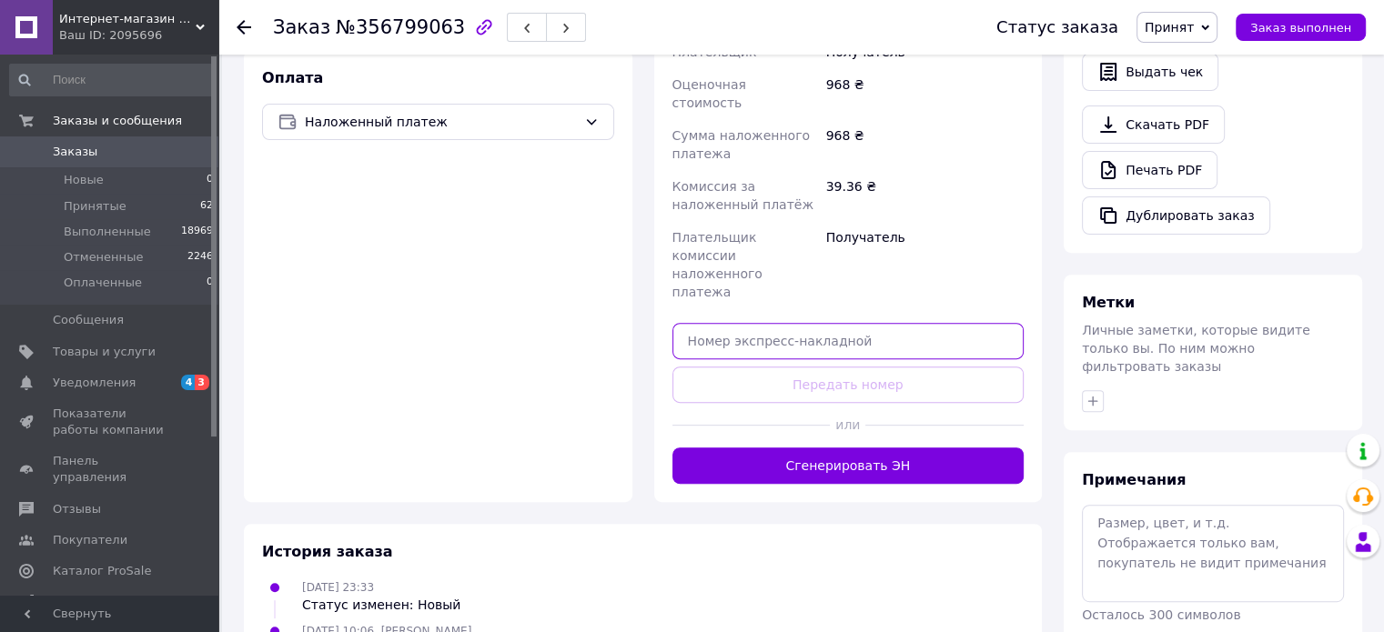
click at [811, 323] on input "text" at bounding box center [848, 341] width 352 height 36
paste input "59001432997588"
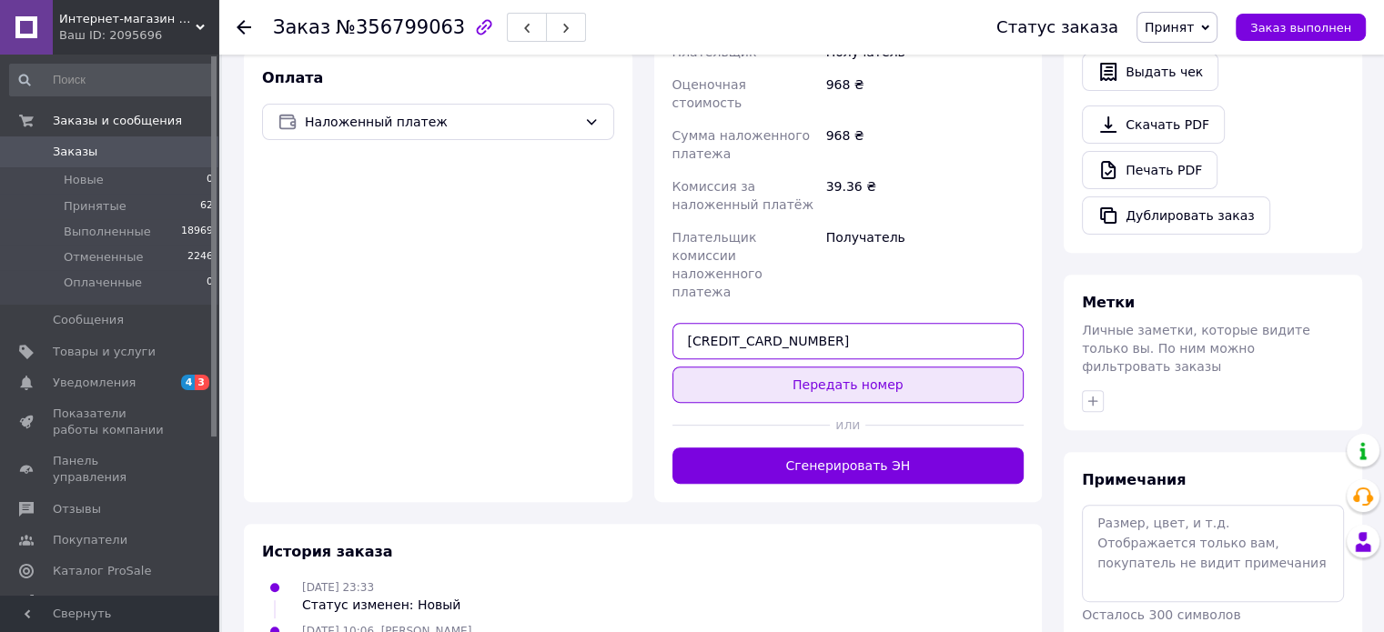
type input "[CREDIT_CARD_NUMBER]"
click at [846, 367] on button "Передать номер" at bounding box center [848, 385] width 352 height 36
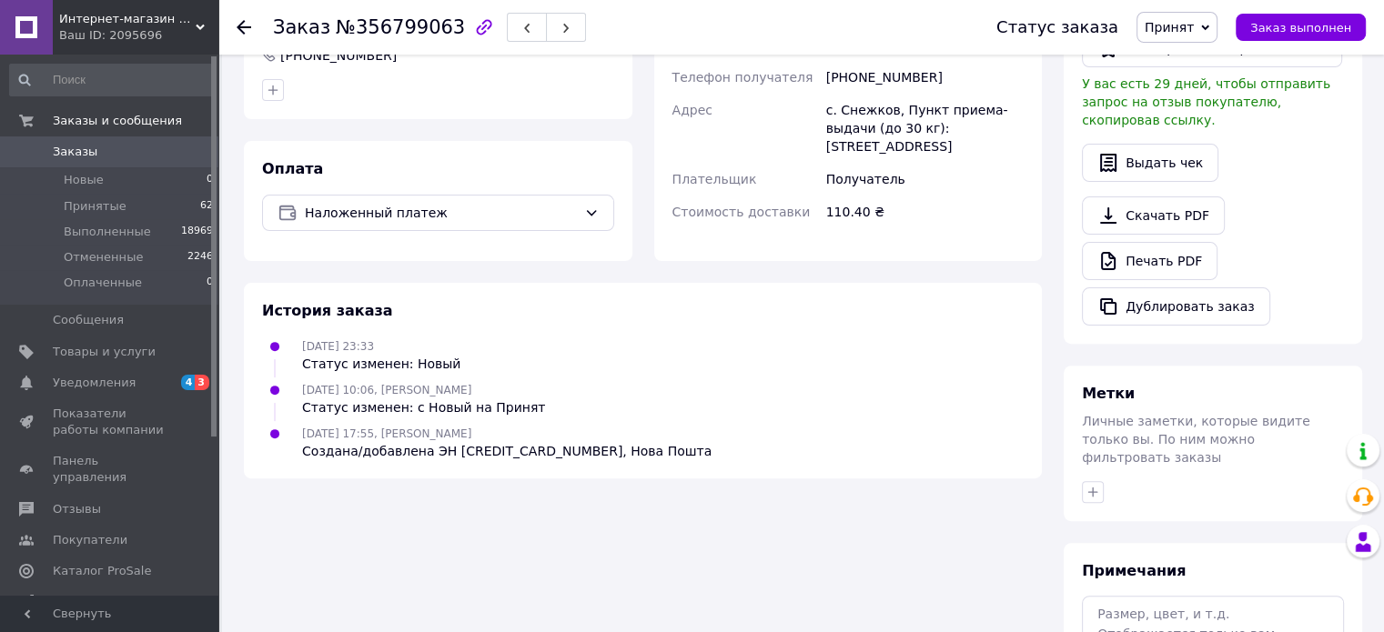
scroll to position [443, 0]
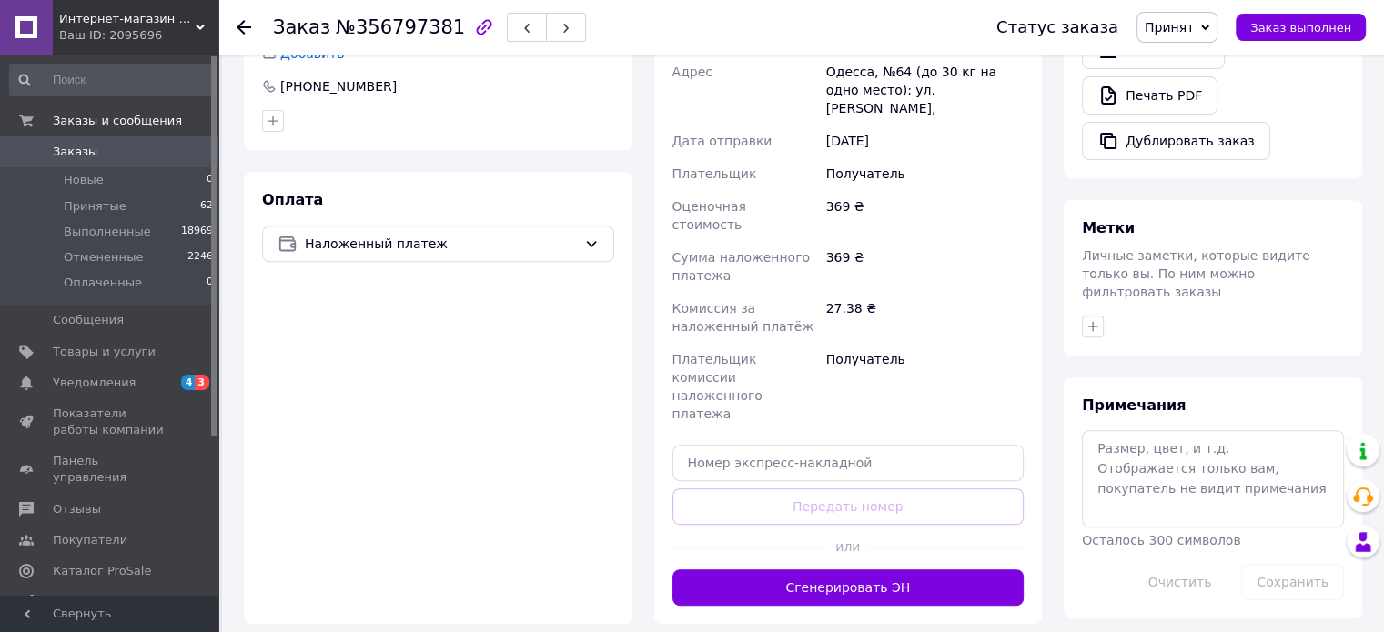
scroll to position [728, 0]
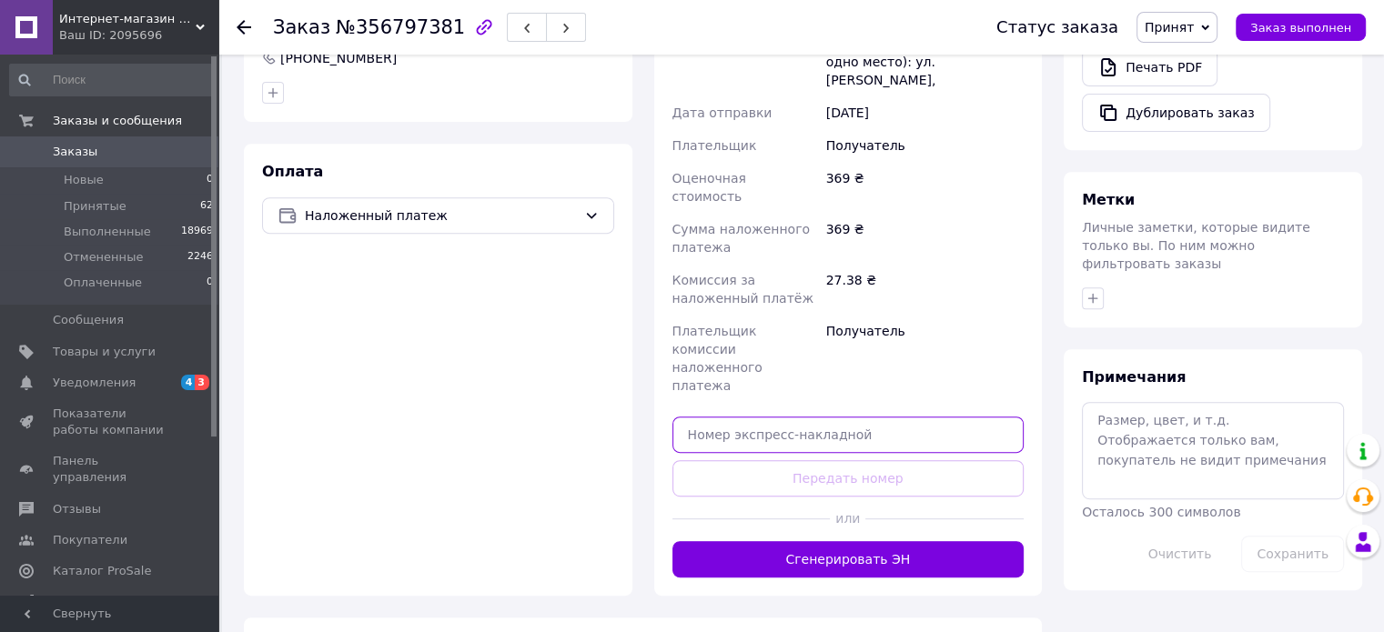
click at [799, 417] on input "text" at bounding box center [848, 435] width 352 height 36
paste input "59001432997588"
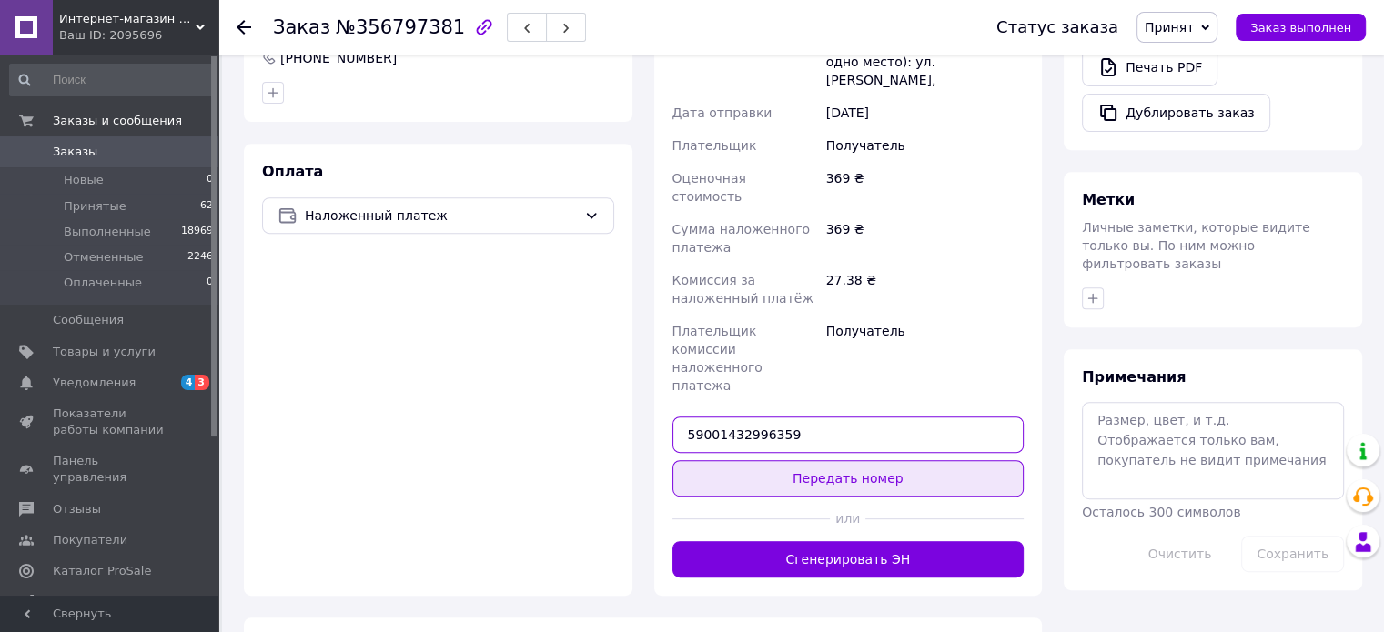
type input "59001432996359"
click at [825, 460] on button "Передать номер" at bounding box center [848, 478] width 352 height 36
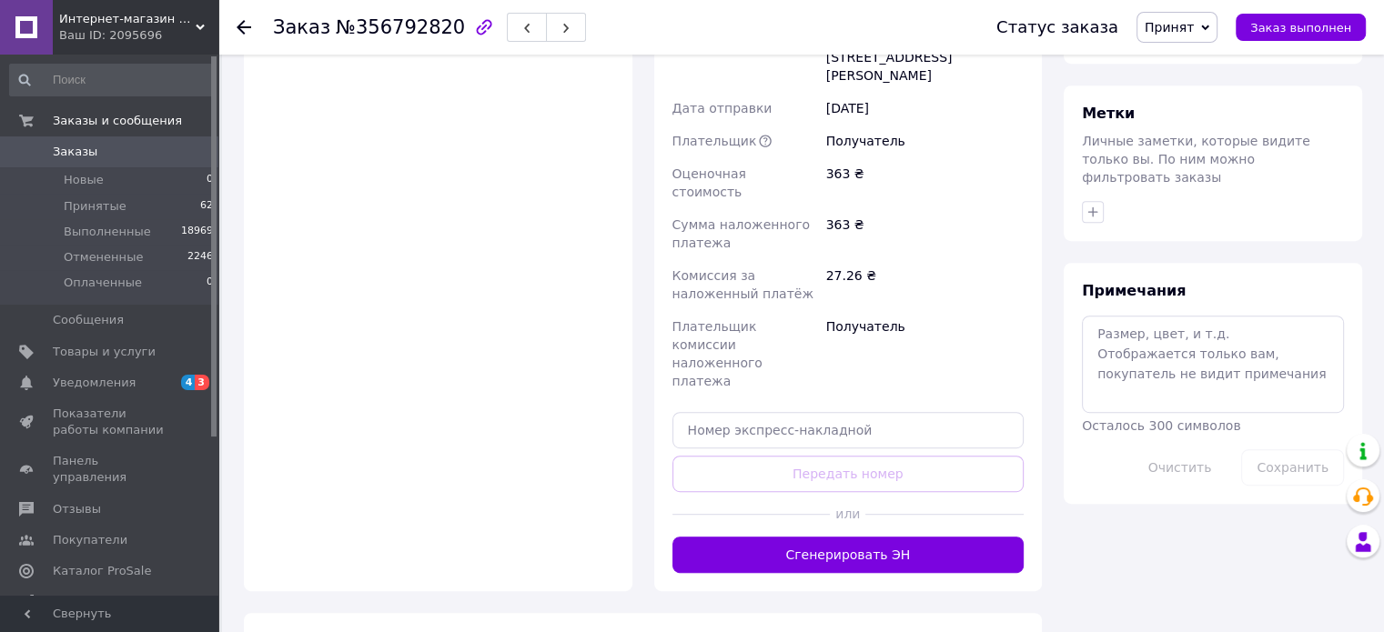
scroll to position [819, 0]
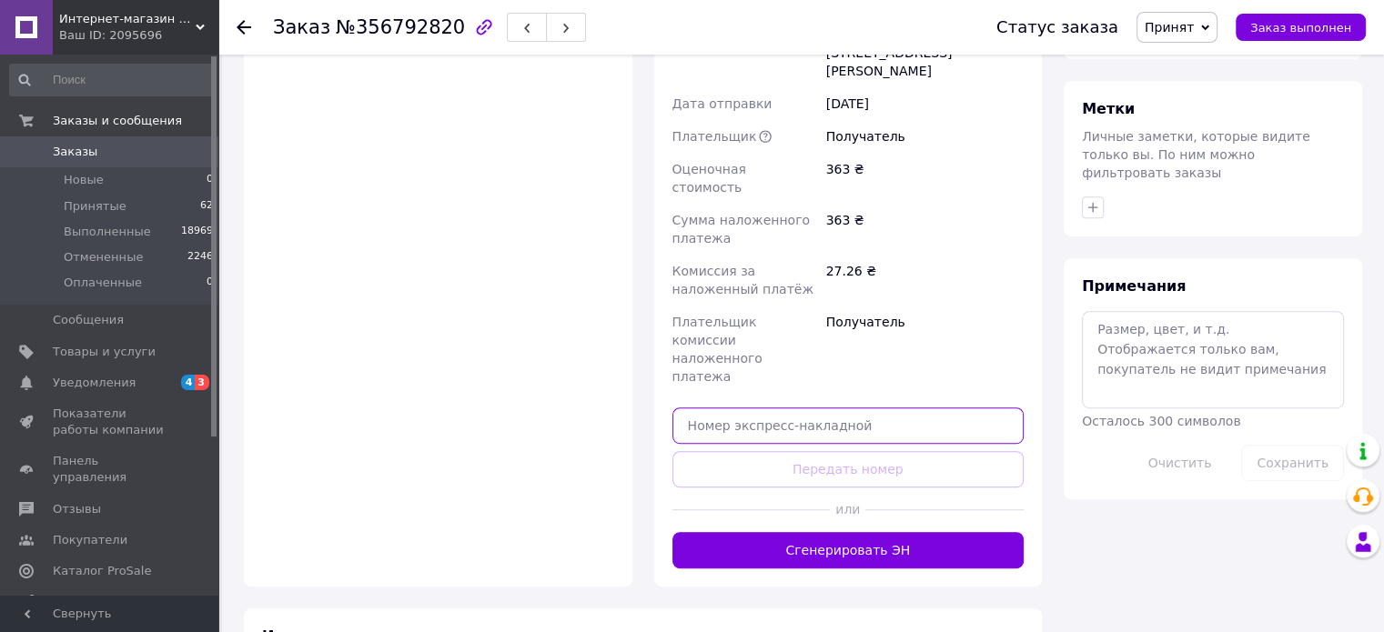
click at [773, 408] on input "text" at bounding box center [848, 426] width 352 height 36
click at [724, 408] on input "59001432997588" at bounding box center [848, 426] width 352 height 36
click at [723, 408] on input "59001432997588" at bounding box center [848, 426] width 352 height 36
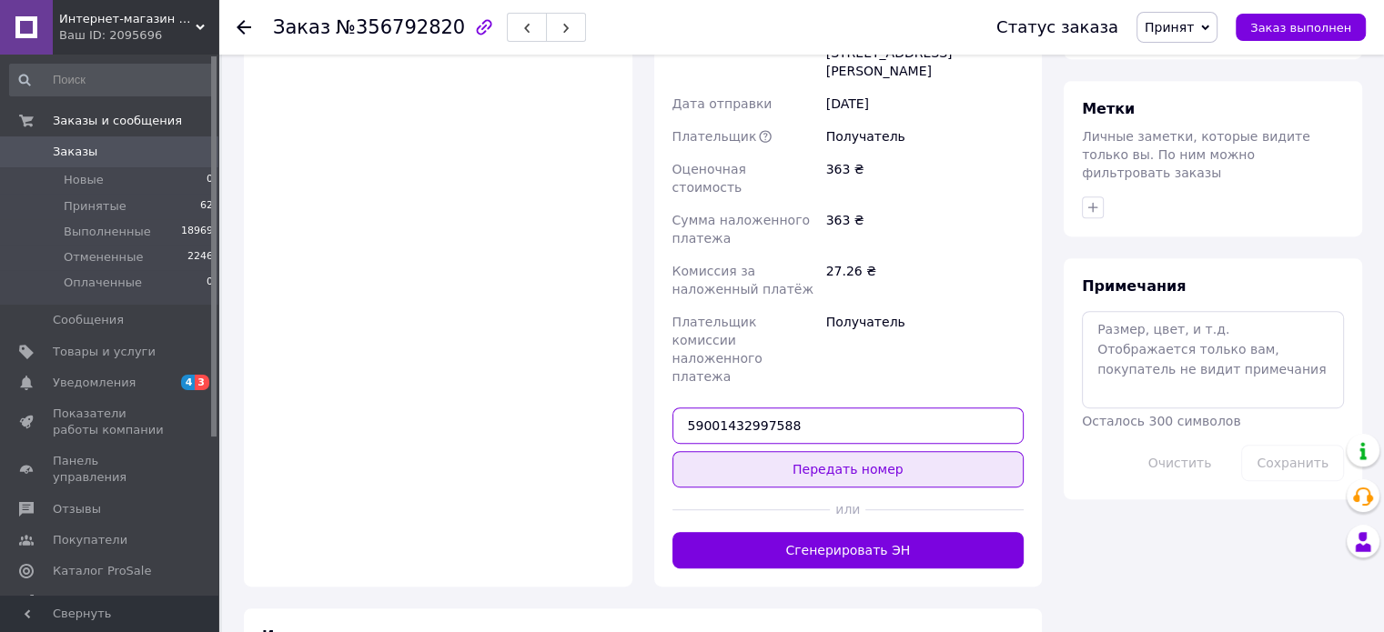
type input "59001432997588"
click at [851, 451] on button "Передать номер" at bounding box center [848, 469] width 352 height 36
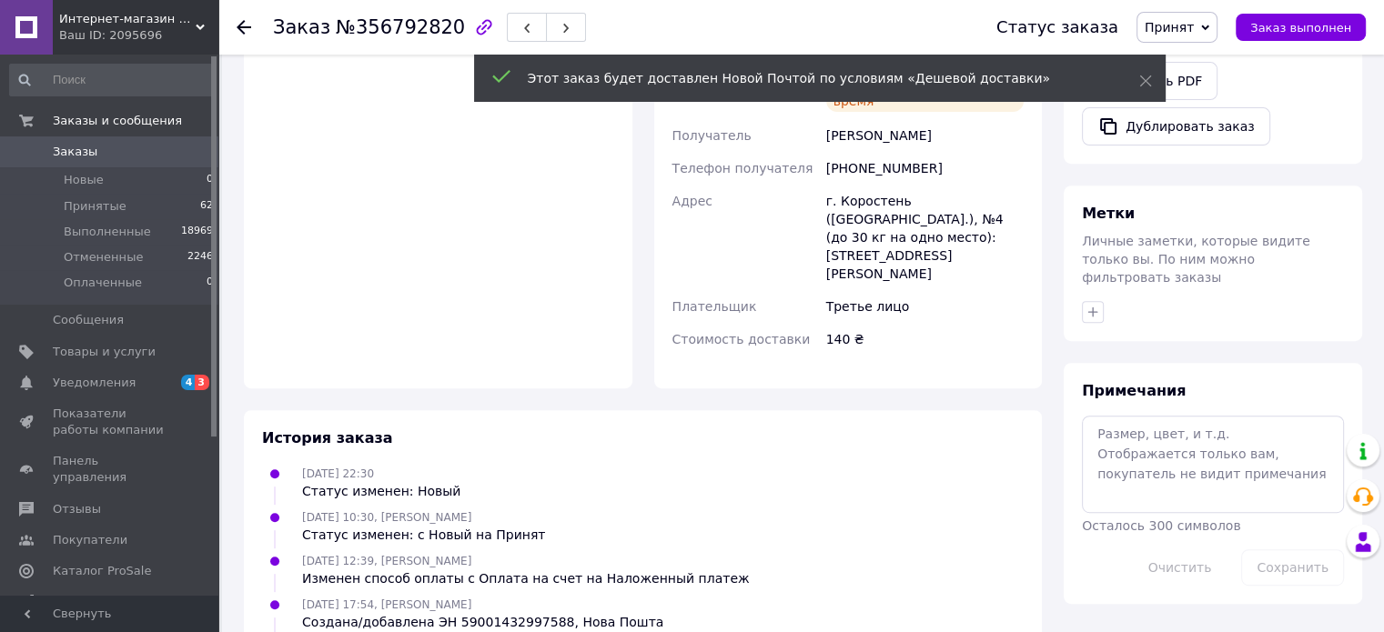
scroll to position [729, 0]
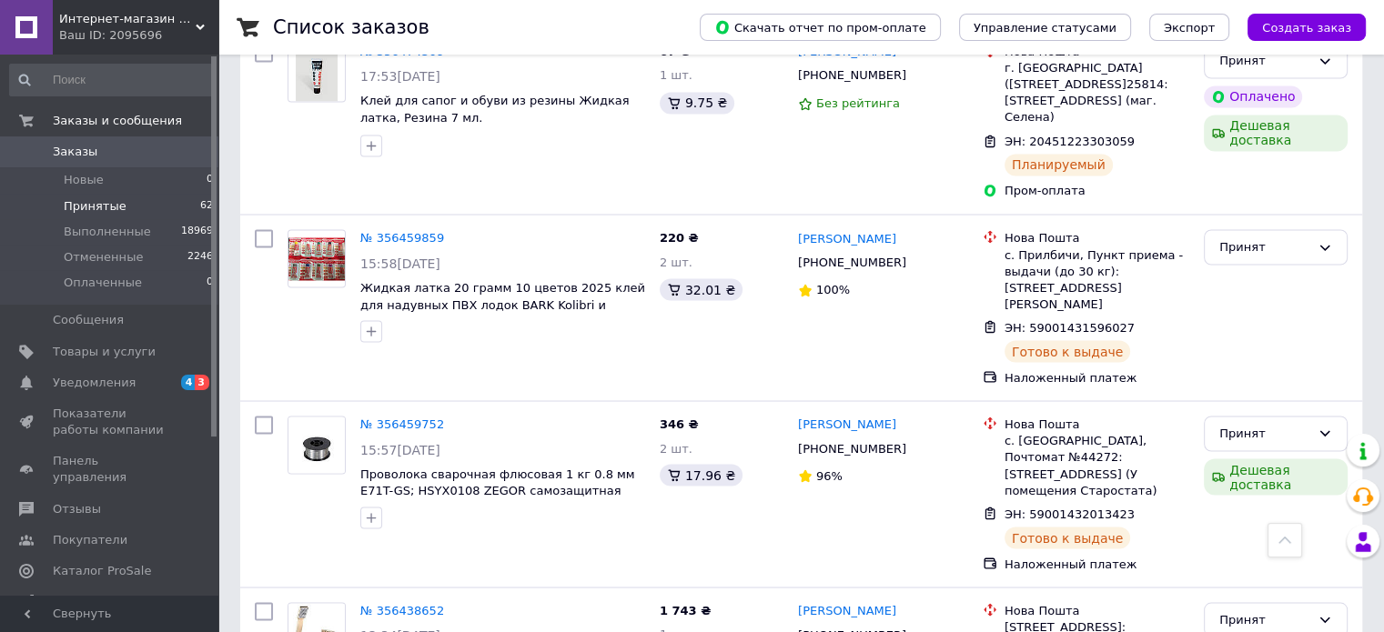
scroll to position [10496, 0]
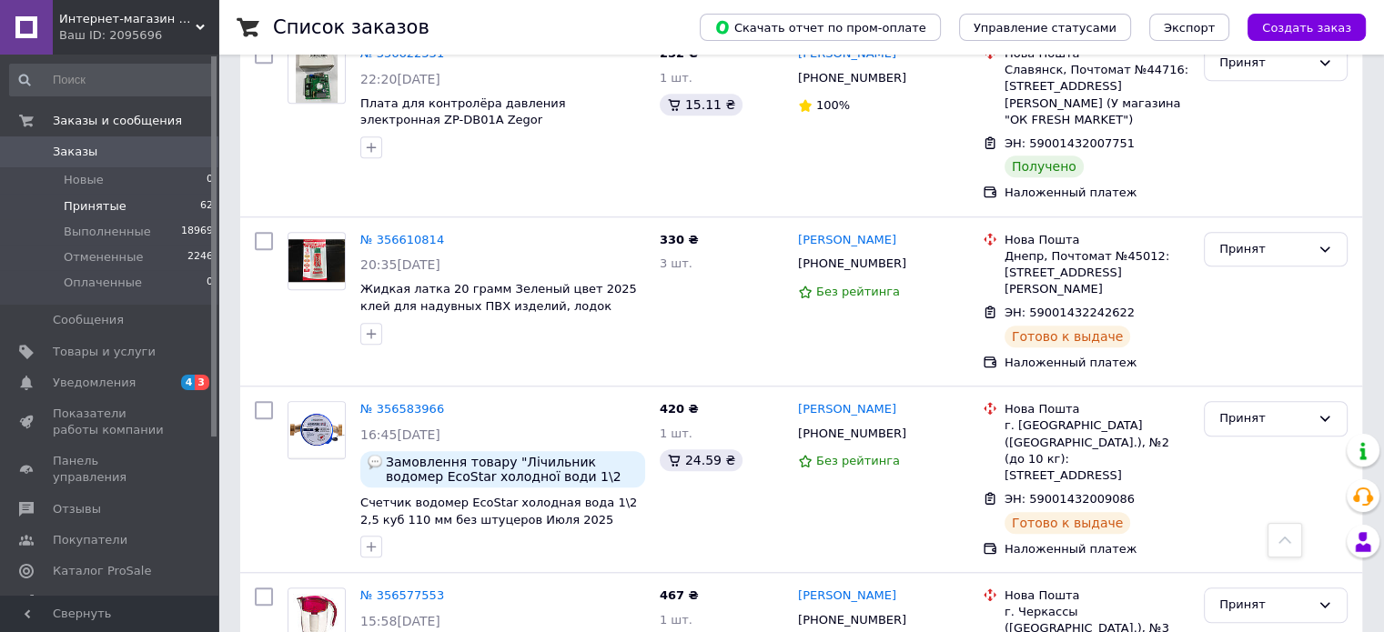
scroll to position [8407, 0]
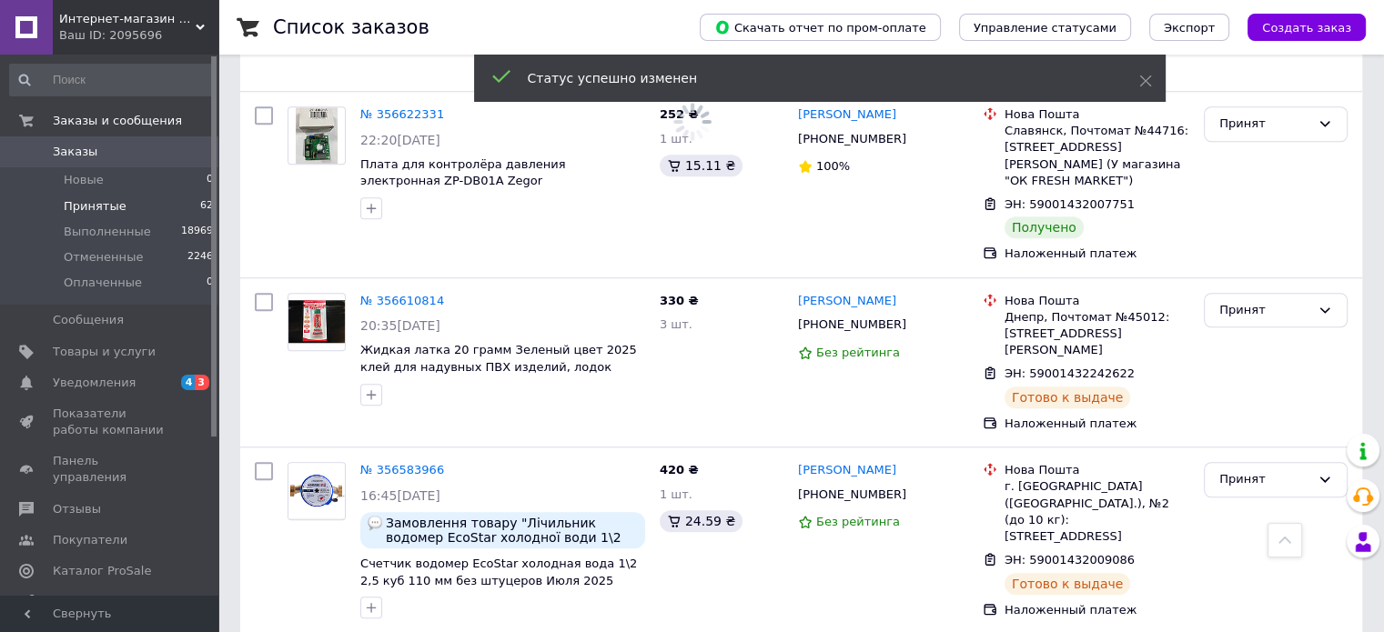
scroll to position [8225, 0]
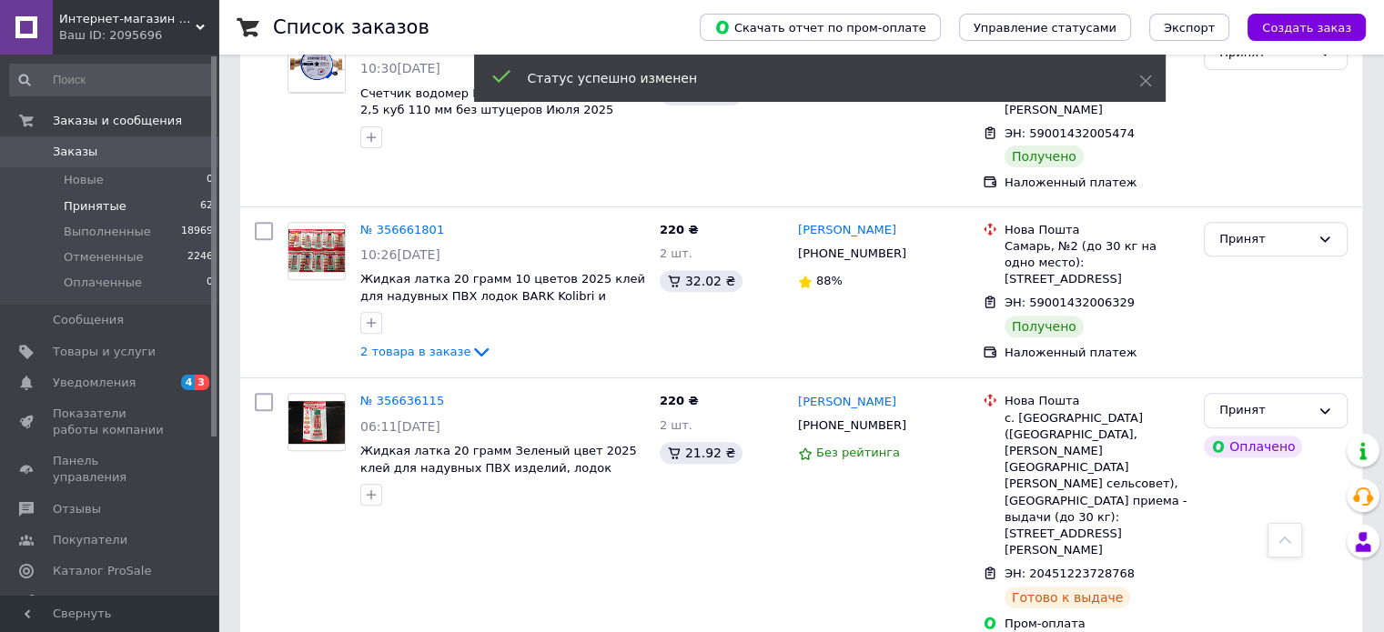
scroll to position [7588, 0]
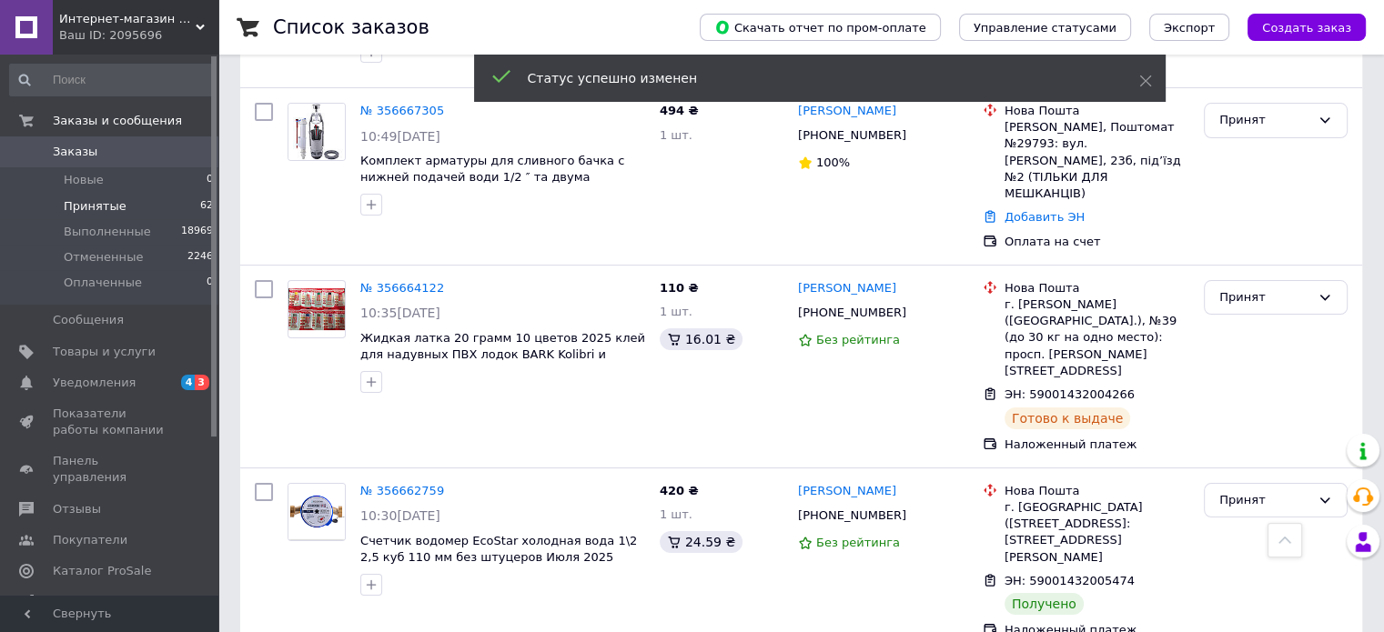
scroll to position [7134, 0]
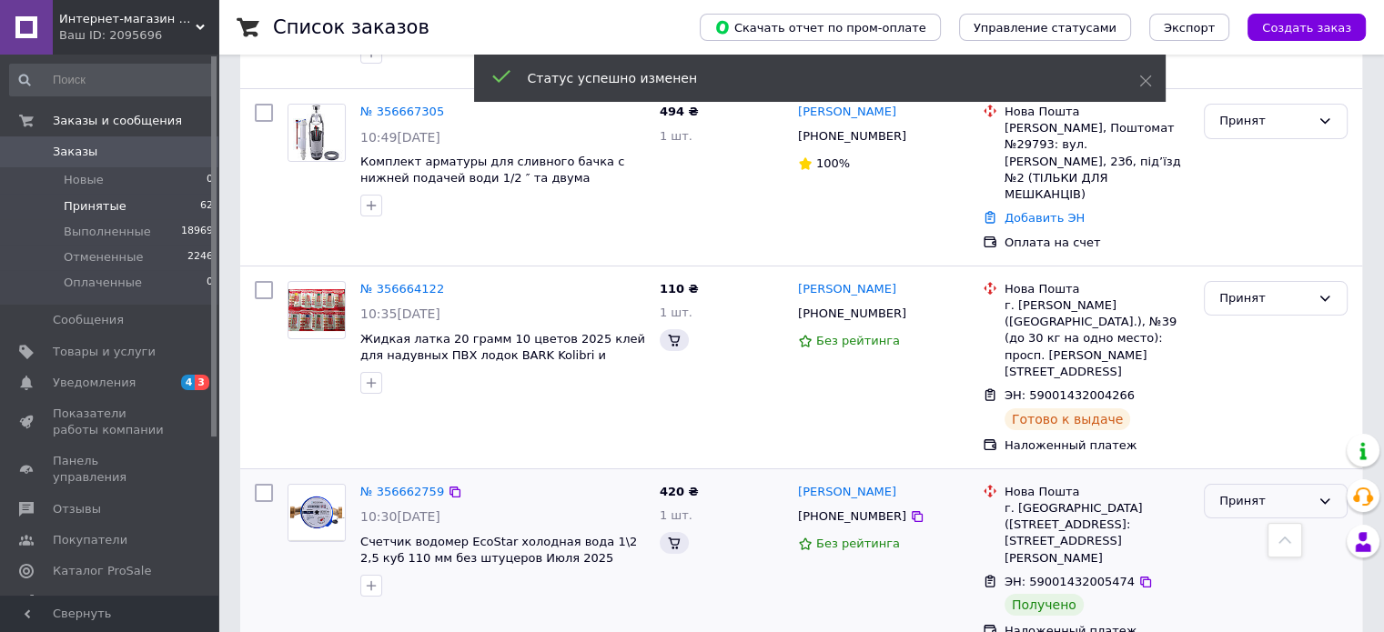
scroll to position [6952, 0]
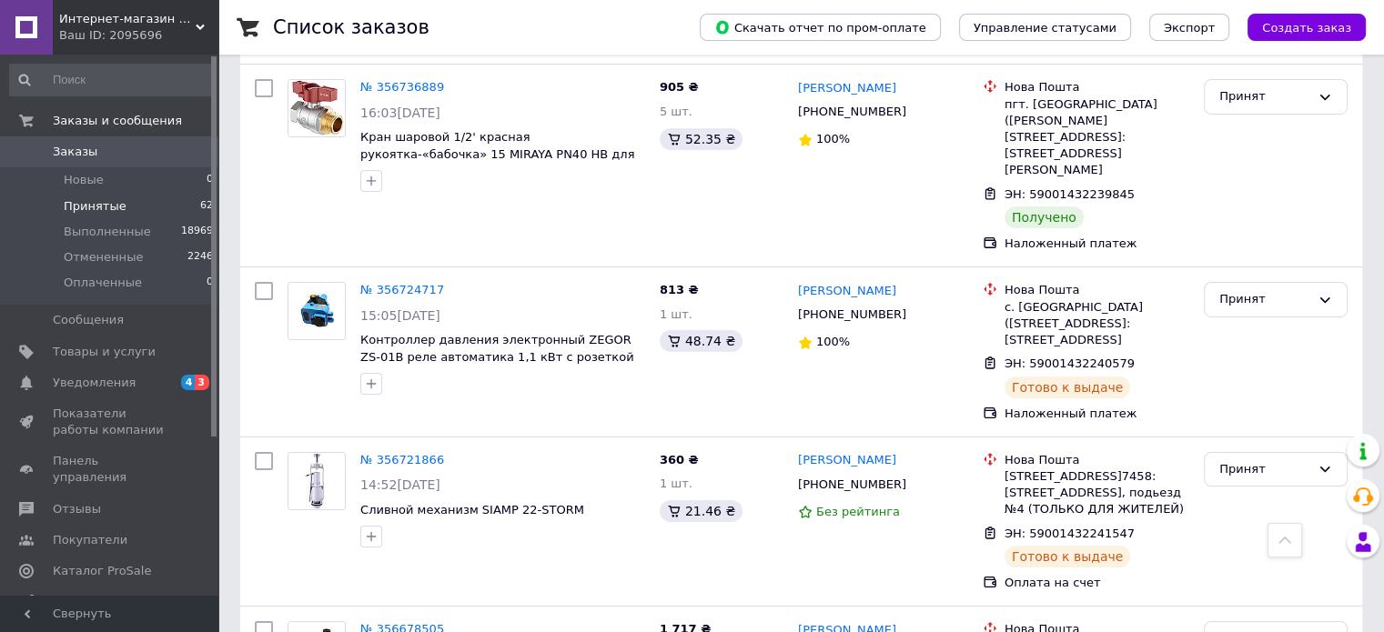
scroll to position [6315, 0]
click at [1226, 631] on div "Принят" at bounding box center [1264, 640] width 91 height 19
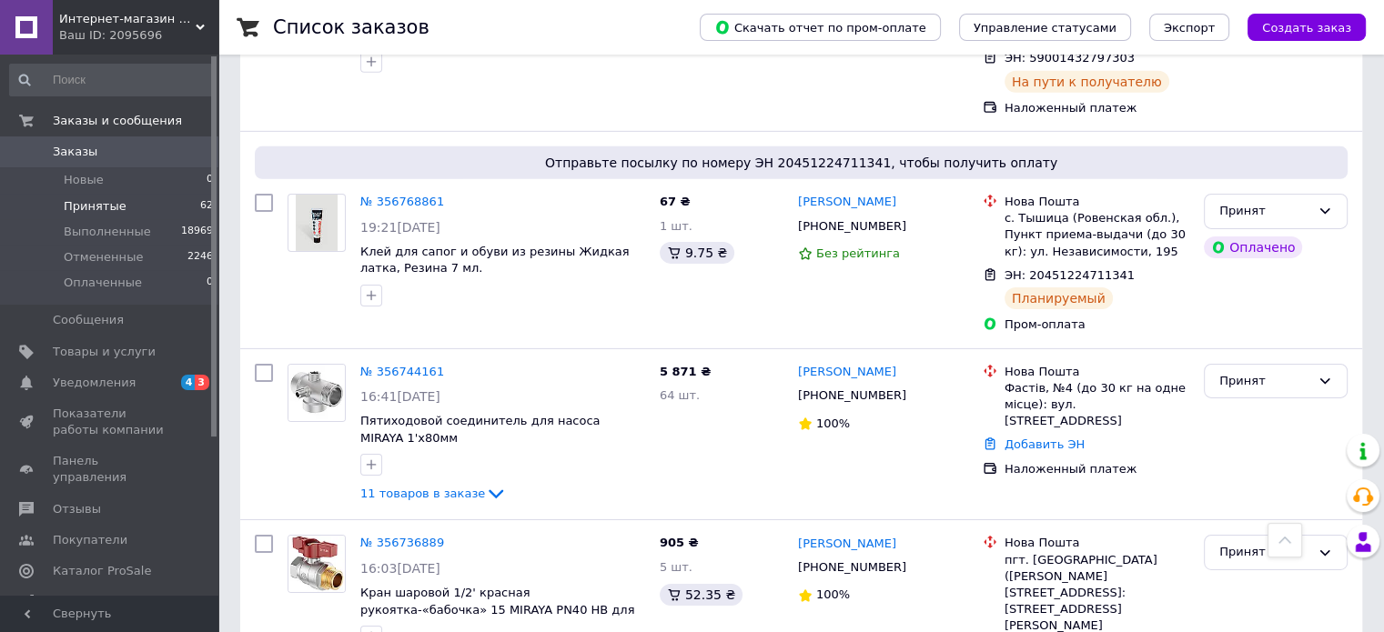
scroll to position [5860, 0]
click at [1233, 544] on div "Принят" at bounding box center [1264, 553] width 91 height 19
click at [1245, 575] on li "Выполнен" at bounding box center [1275, 592] width 142 height 34
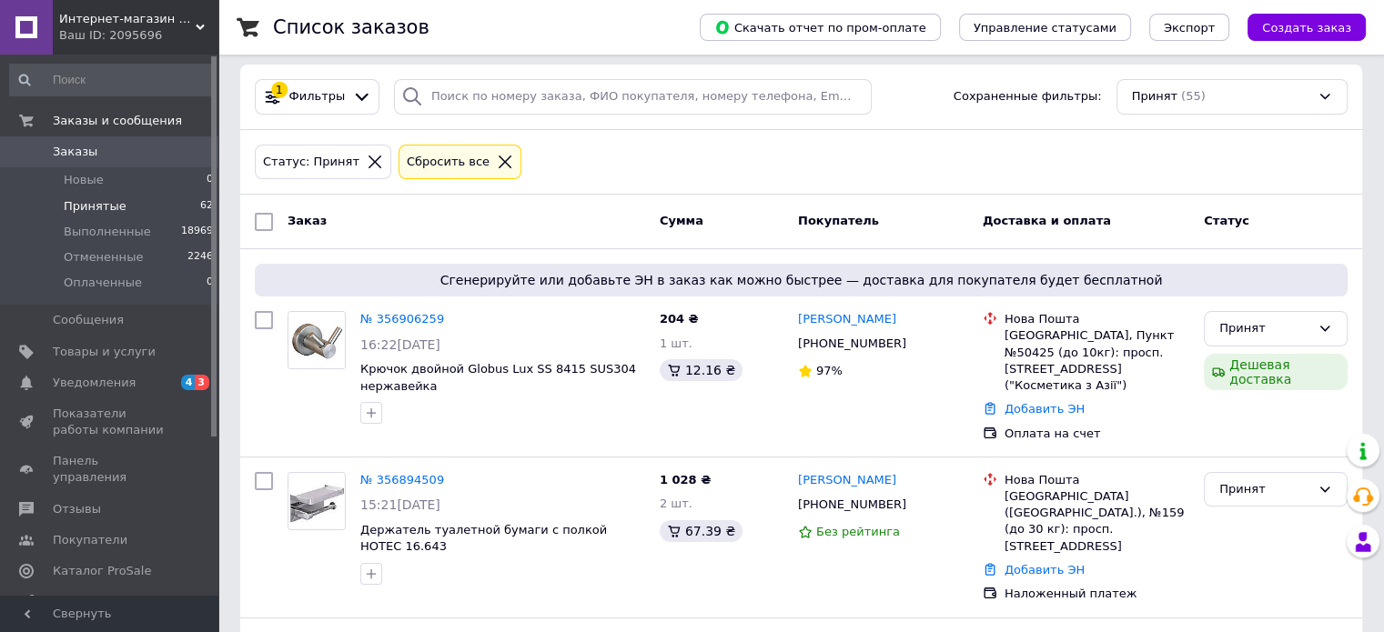
scroll to position [0, 0]
